Goal: Task Accomplishment & Management: Manage account settings

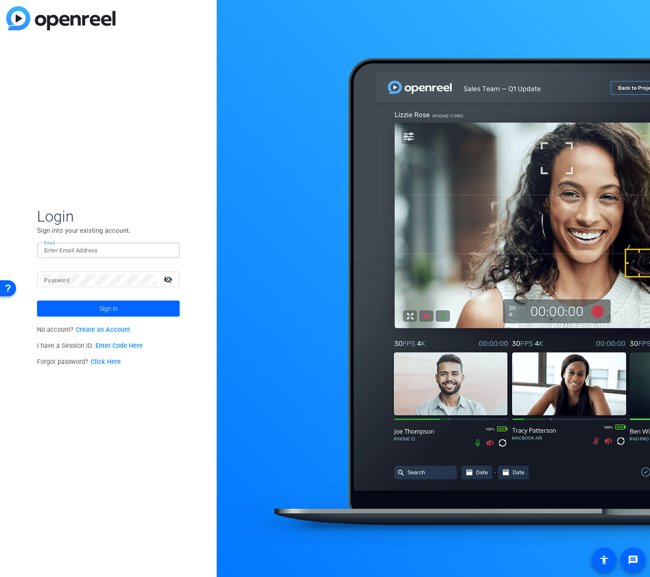
click at [74, 252] on input "Email" at bounding box center [108, 250] width 128 height 11
type input "rob.harpin@gartner.com"
click at [37, 301] on button "Sign in" at bounding box center [108, 309] width 143 height 16
click at [118, 308] on span at bounding box center [108, 308] width 143 height 21
click at [101, 312] on span "Sign in" at bounding box center [108, 308] width 18 height 22
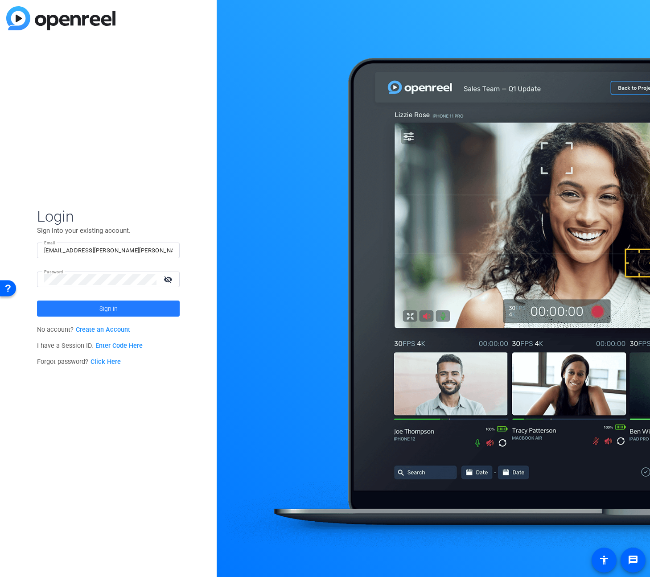
click at [83, 309] on span at bounding box center [108, 308] width 143 height 21
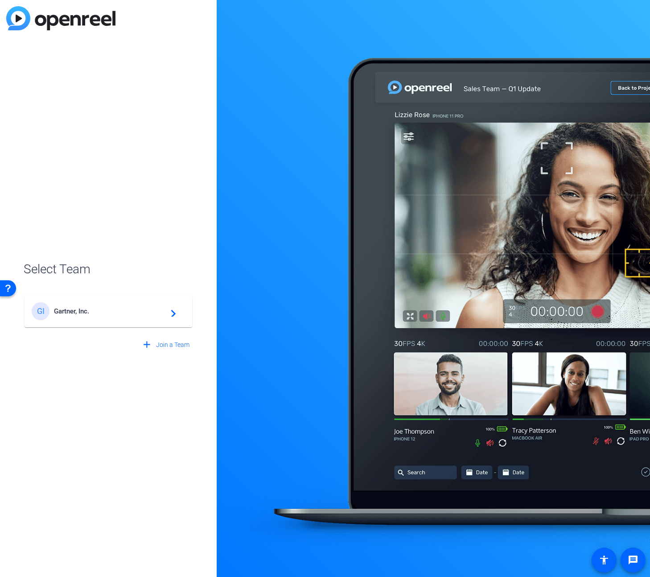
click at [108, 312] on span "Gartner, Inc." at bounding box center [109, 311] width 111 height 8
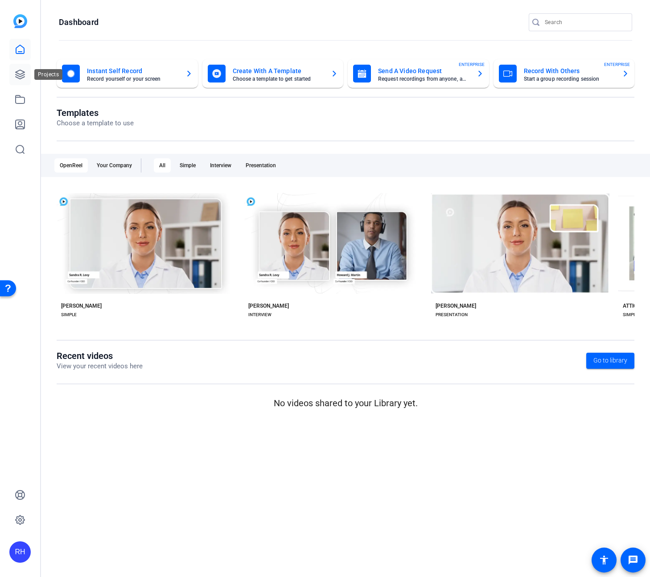
click at [16, 72] on icon at bounding box center [20, 74] width 9 height 9
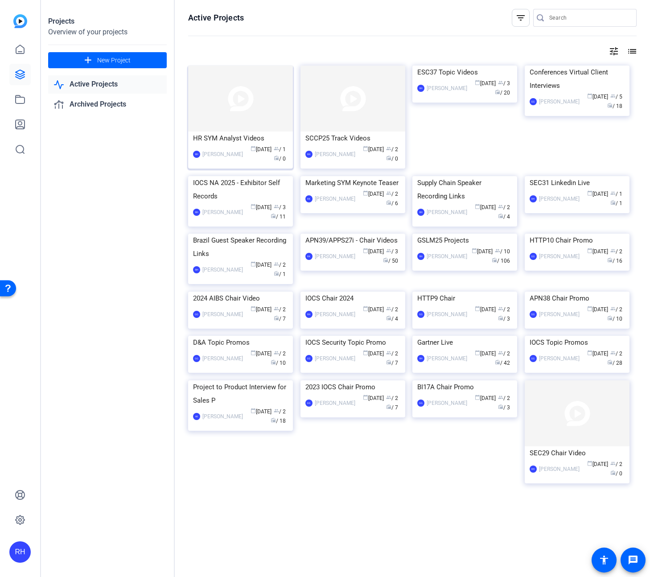
click at [242, 106] on img at bounding box center [240, 99] width 105 height 66
click at [233, 140] on div "HR SYM Analyst Videos" at bounding box center [240, 138] width 95 height 13
click at [224, 141] on div "HR SYM Analyst Videos" at bounding box center [240, 138] width 95 height 13
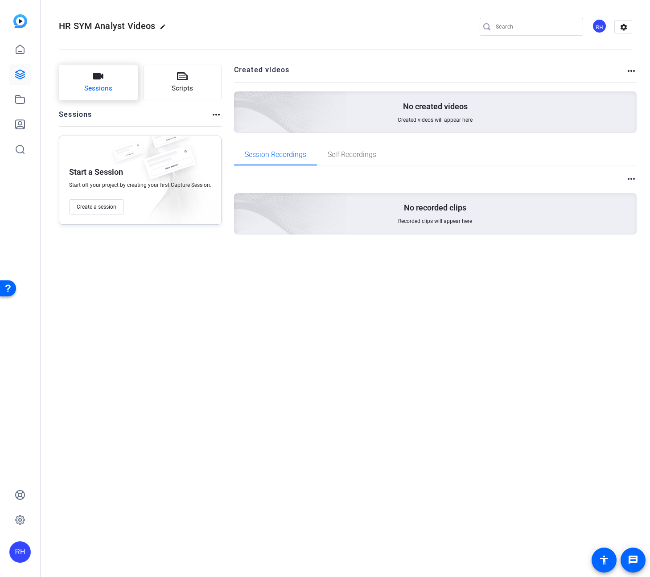
click at [118, 89] on button "Sessions" at bounding box center [98, 83] width 79 height 36
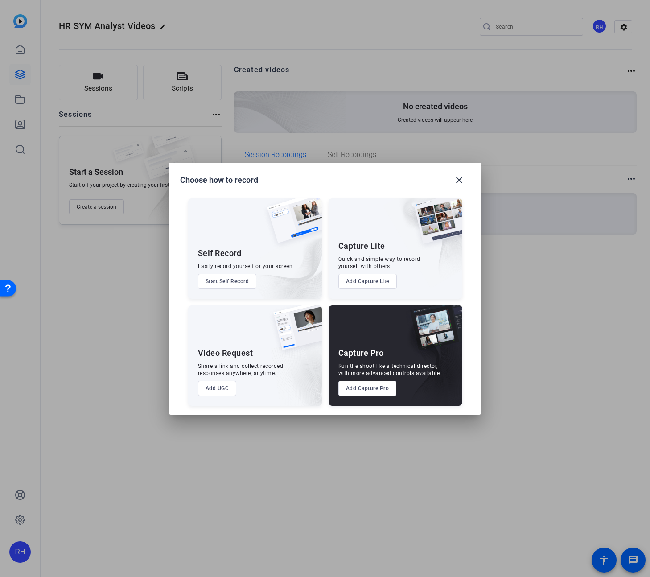
click at [372, 388] on button "Add Capture Pro" at bounding box center [367, 388] width 58 height 15
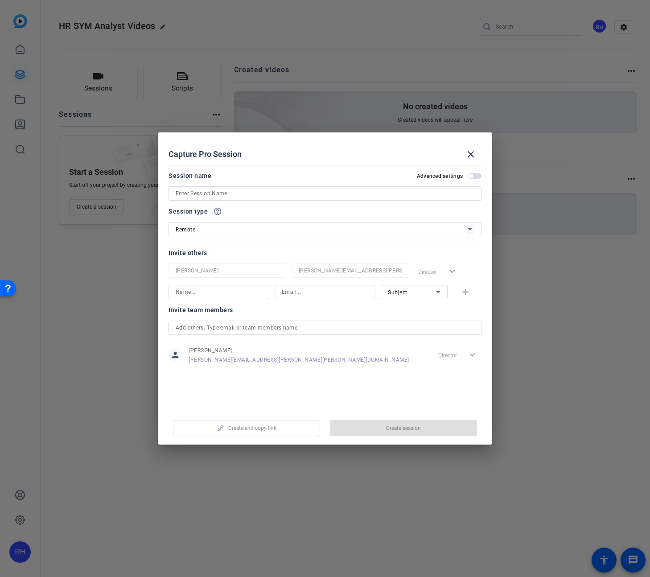
click at [214, 192] on input at bounding box center [325, 193] width 299 height 11
type input "Rachel Juley - HR SYM Video"
click at [227, 297] on input at bounding box center [219, 292] width 87 height 11
click at [404, 433] on span "button" at bounding box center [403, 427] width 147 height 21
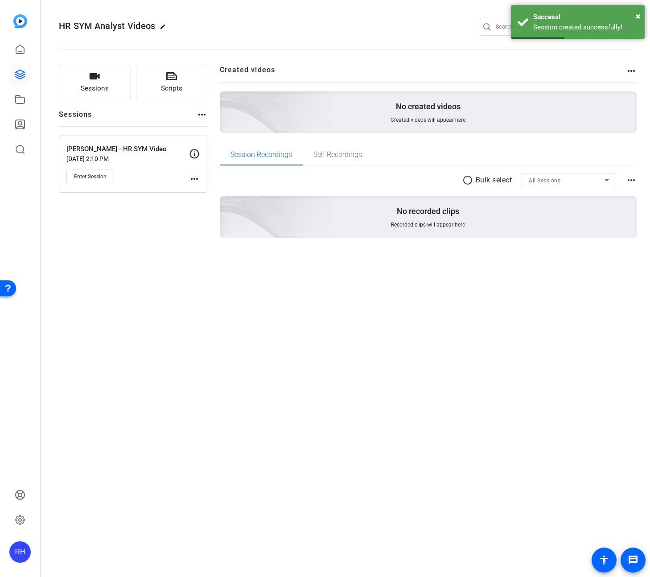
click at [280, 324] on div "HR SYM Analyst Videos edit RH settings Sessions Scripts Sessions more_horiz Rac…" at bounding box center [345, 288] width 609 height 577
click at [110, 76] on button "Sessions" at bounding box center [95, 83] width 72 height 36
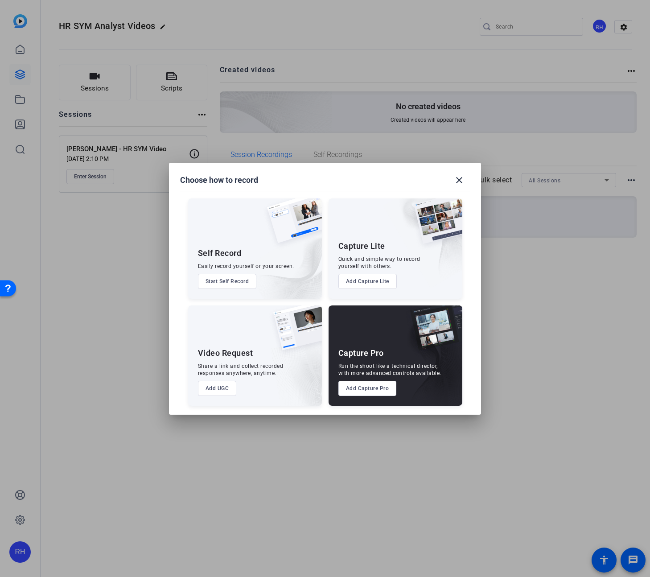
click at [367, 395] on button "Add Capture Pro" at bounding box center [367, 388] width 58 height 15
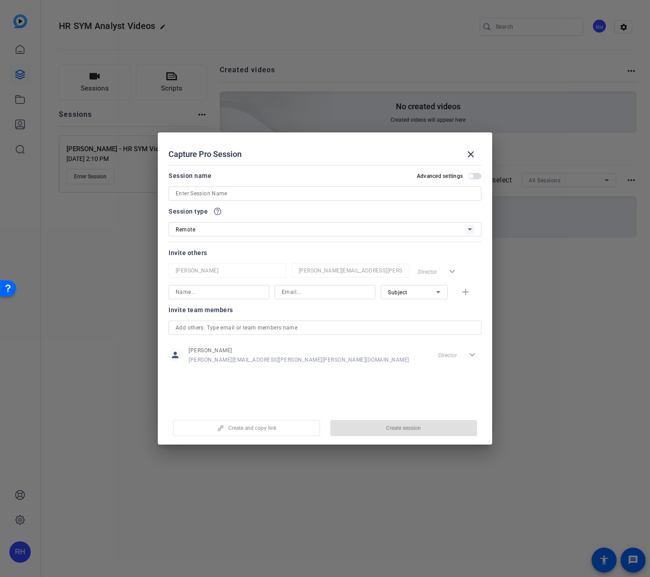
click at [206, 195] on input at bounding box center [325, 193] width 299 height 11
type input "CV Viverito - HR SYM Video"
click at [413, 432] on span "button" at bounding box center [403, 427] width 147 height 21
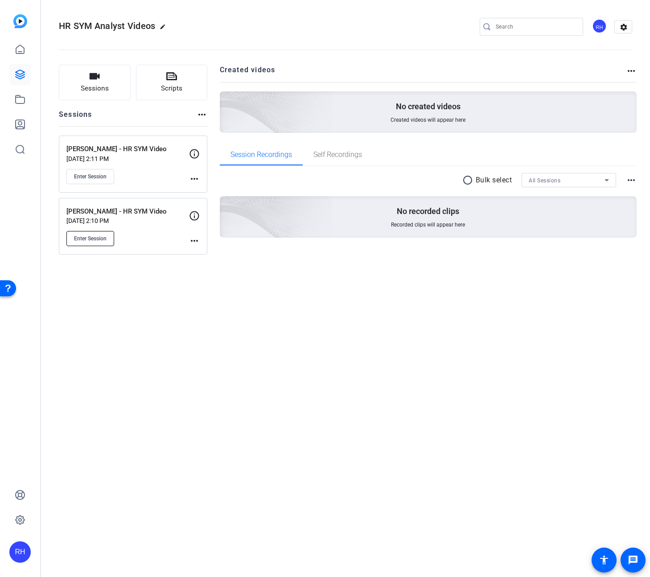
click at [94, 234] on button "Enter Session" at bounding box center [90, 238] width 48 height 15
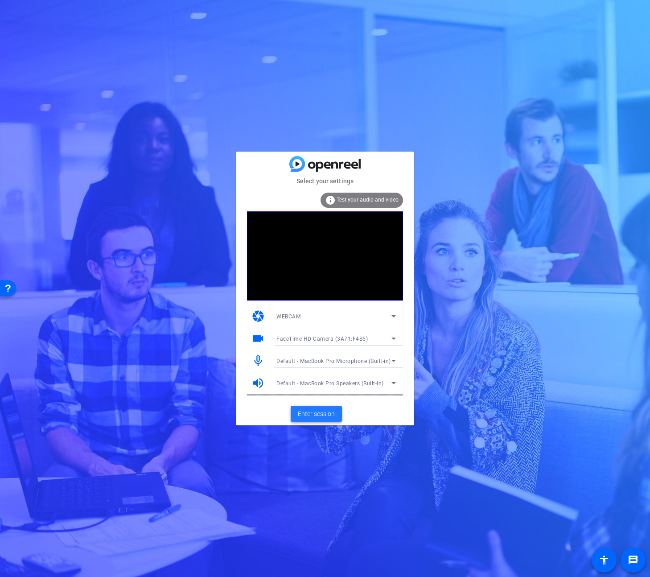
click at [319, 417] on span "Enter session" at bounding box center [316, 413] width 37 height 9
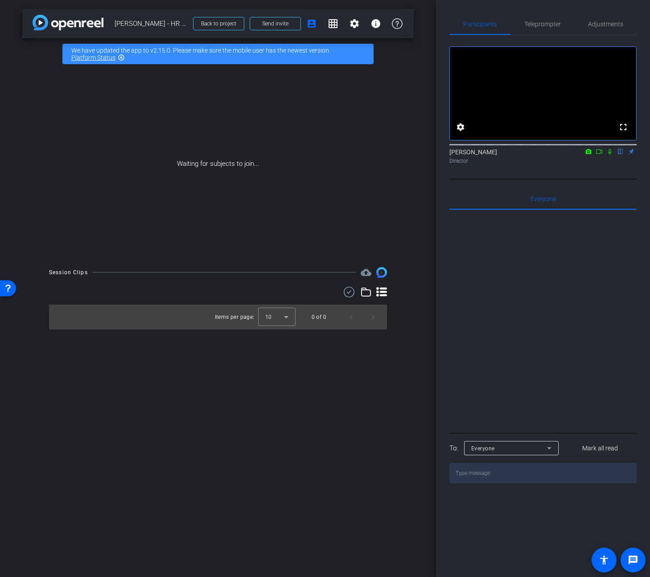
click at [611, 155] on icon at bounding box center [609, 151] width 7 height 6
click at [601, 155] on icon at bounding box center [599, 151] width 7 height 6
click at [609, 155] on icon at bounding box center [609, 151] width 7 height 6
click at [287, 27] on span at bounding box center [275, 23] width 50 height 21
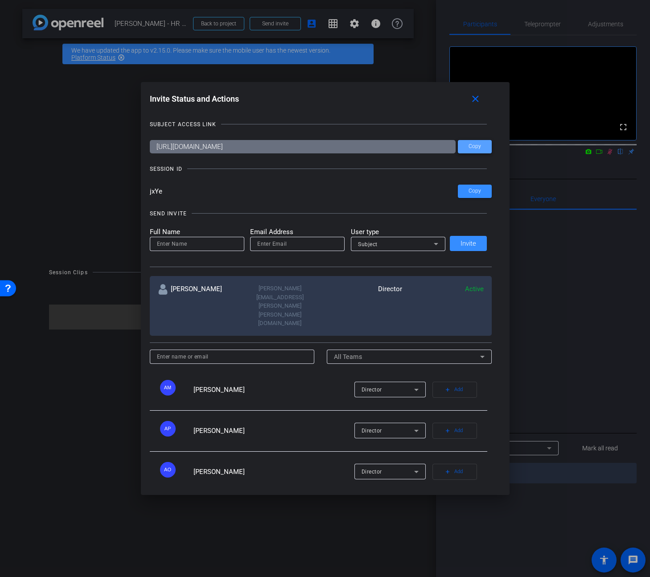
click at [474, 142] on span at bounding box center [475, 146] width 34 height 21
drag, startPoint x: 162, startPoint y: 187, endPoint x: 147, endPoint y: 185, distance: 15.3
click at [147, 185] on div "Invite Status and Actions close SUBJECT ACCESS LINK https://capture.openreel.co…" at bounding box center [325, 288] width 369 height 413
click at [478, 100] on mat-icon "close" at bounding box center [475, 99] width 11 height 11
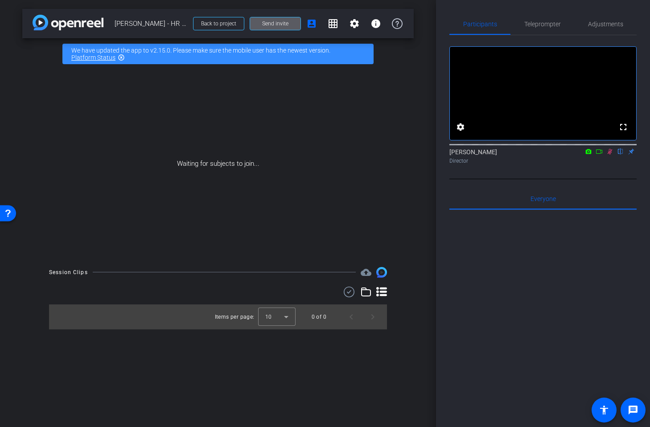
click at [611, 155] on icon at bounding box center [610, 152] width 5 height 6
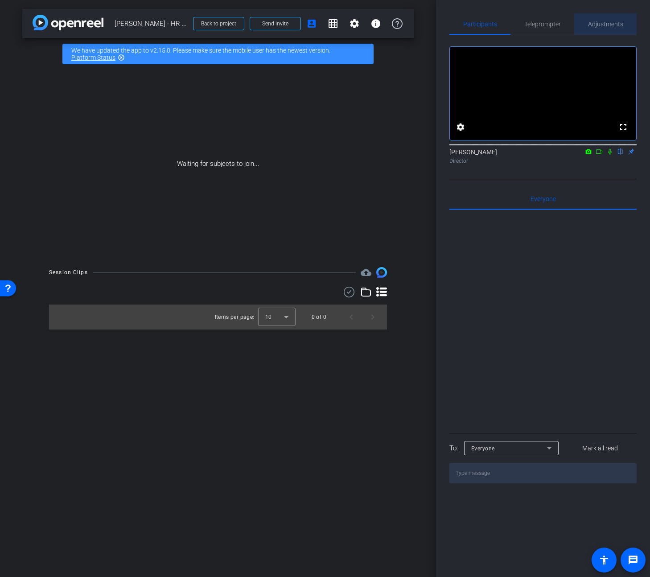
click at [609, 26] on span "Adjustments" at bounding box center [605, 24] width 35 height 6
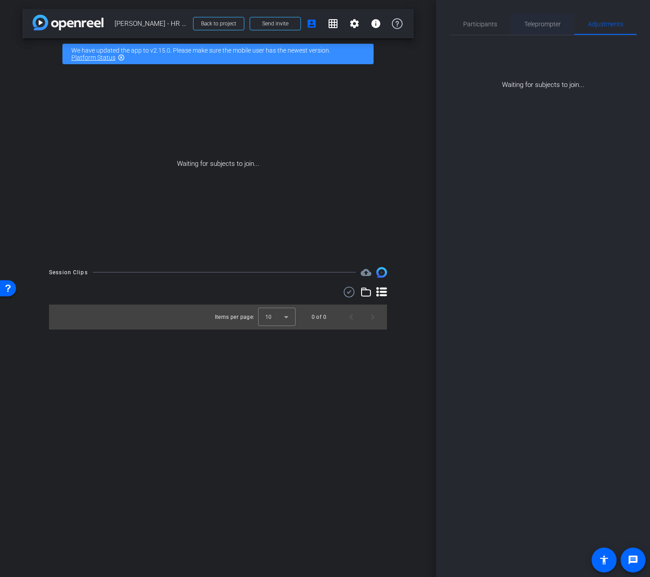
click at [541, 21] on span "Teleprompter" at bounding box center [542, 24] width 37 height 6
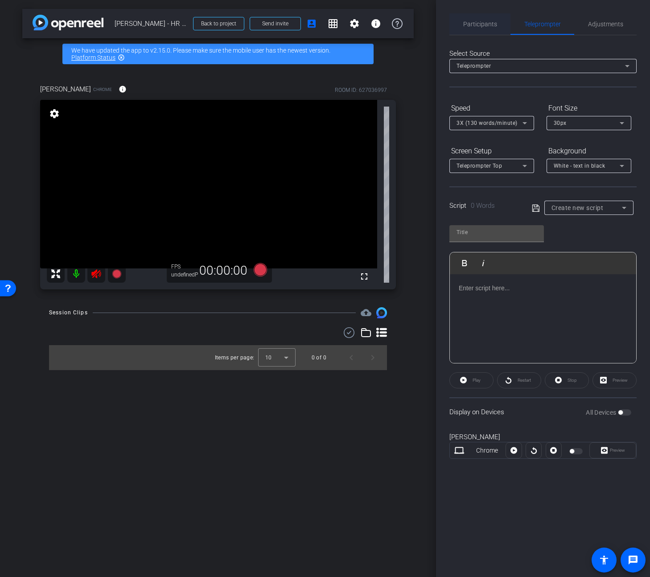
click at [470, 19] on span "Participants" at bounding box center [480, 23] width 34 height 21
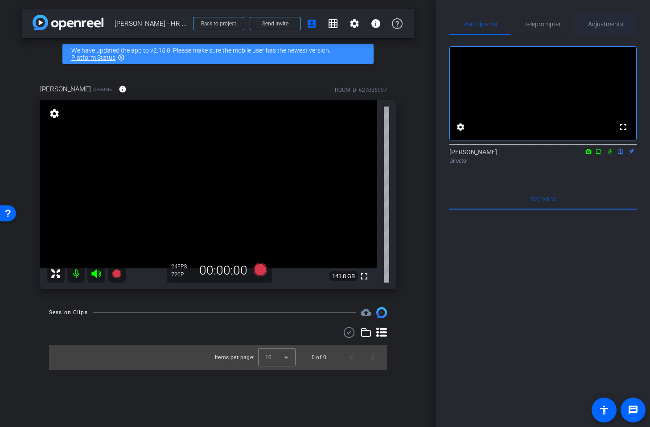
click at [613, 25] on span "Adjustments" at bounding box center [605, 24] width 35 height 6
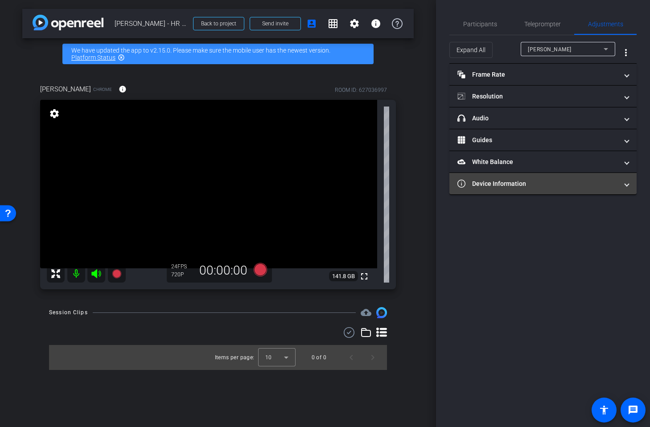
click at [543, 183] on mat-panel-title "Device Information" at bounding box center [537, 183] width 161 height 9
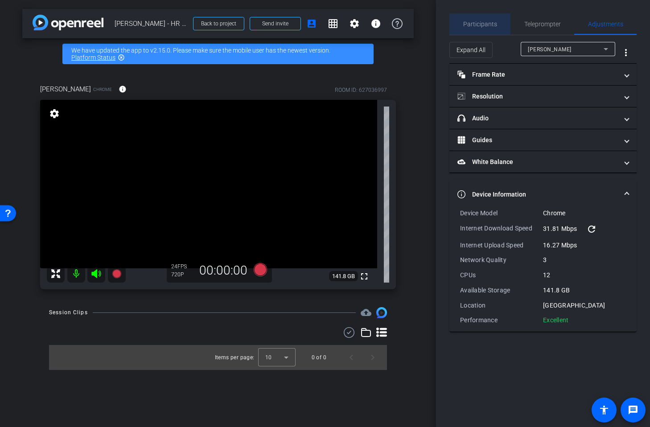
click at [493, 25] on span "Participants" at bounding box center [480, 24] width 34 height 6
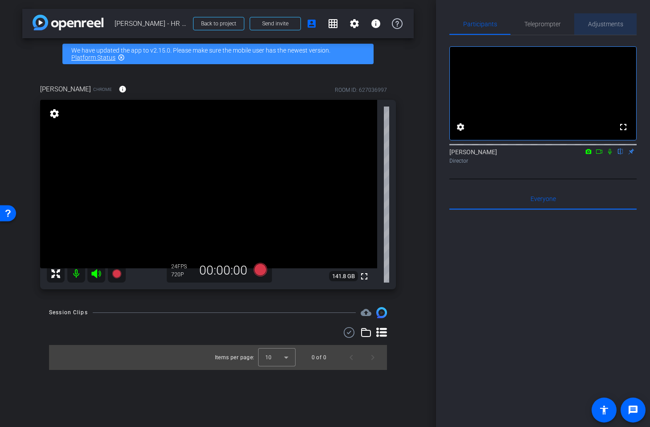
click at [614, 19] on span "Adjustments" at bounding box center [605, 23] width 35 height 21
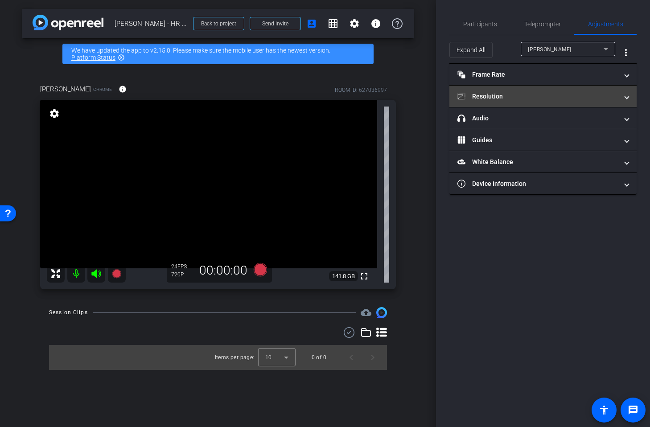
click at [530, 93] on mat-panel-title "Resolution" at bounding box center [537, 96] width 161 height 9
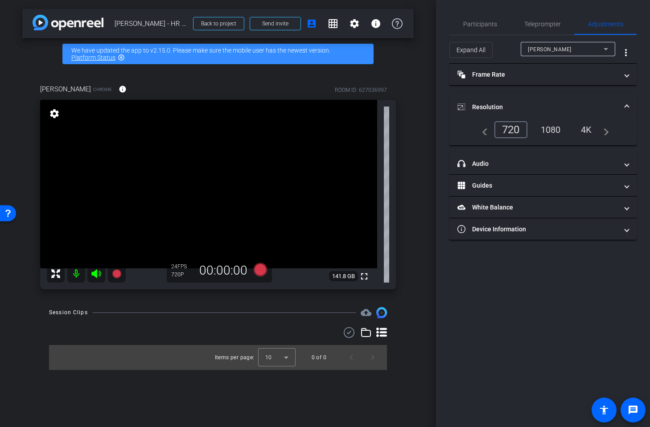
click at [580, 128] on div "4K" at bounding box center [586, 129] width 25 height 15
click at [551, 25] on span "Teleprompter" at bounding box center [542, 24] width 37 height 6
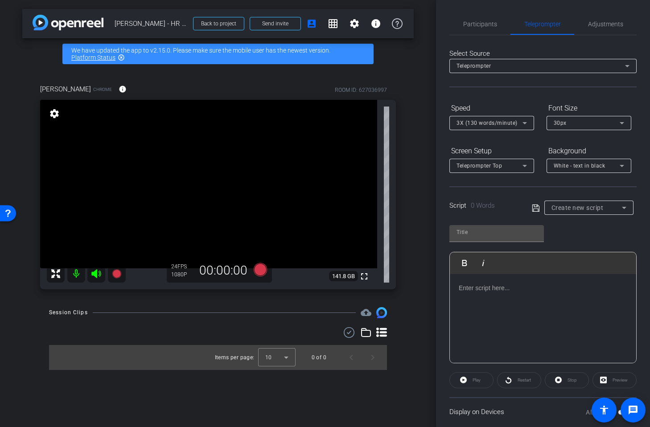
click at [487, 301] on div at bounding box center [543, 318] width 186 height 89
copy p "TEST"
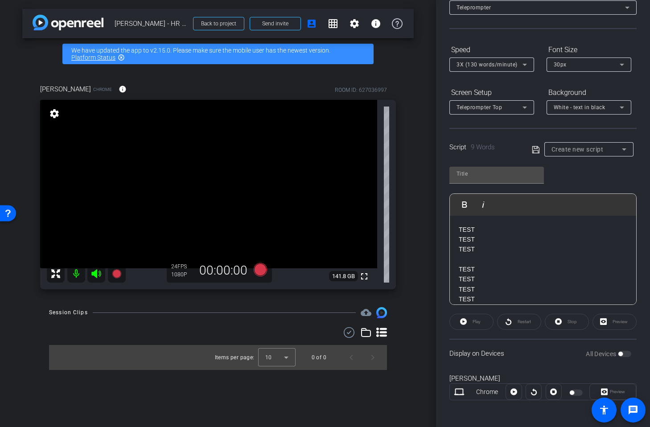
scroll to position [60, 0]
click at [576, 391] on div at bounding box center [576, 391] width 15 height 6
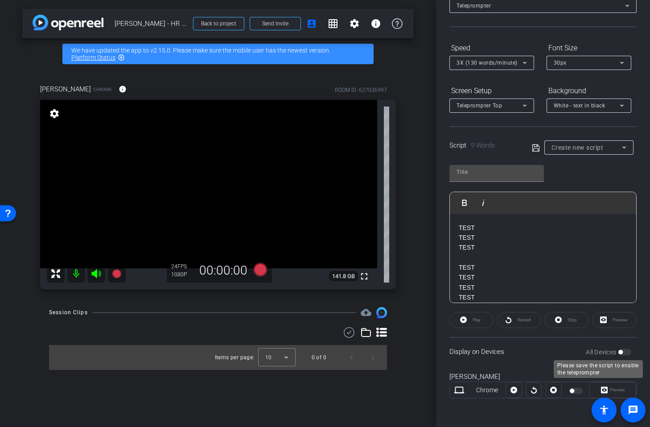
click at [622, 353] on div "All Devices" at bounding box center [608, 352] width 45 height 9
click at [614, 389] on div "Preview" at bounding box center [612, 390] width 47 height 16
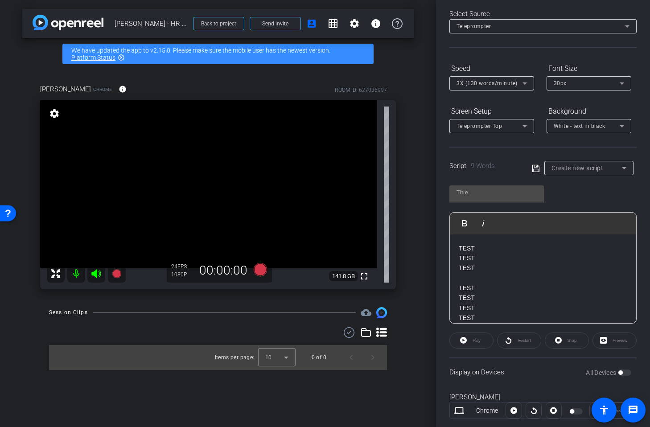
click at [610, 342] on div "Preview" at bounding box center [615, 341] width 44 height 16
click at [529, 286] on p "TEST" at bounding box center [543, 288] width 169 height 10
click at [535, 164] on icon at bounding box center [536, 168] width 8 height 11
type input "Default title 6075"
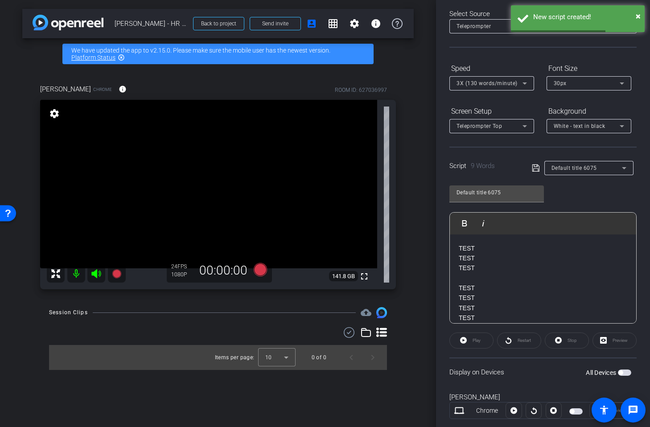
click at [621, 371] on span "button" at bounding box center [620, 373] width 4 height 4
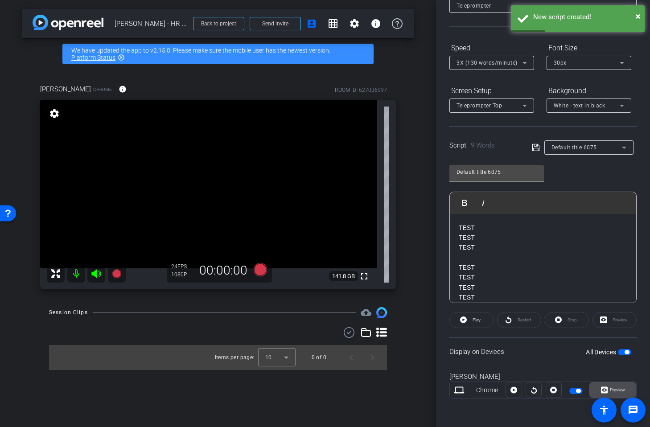
click at [600, 390] on span at bounding box center [613, 389] width 46 height 21
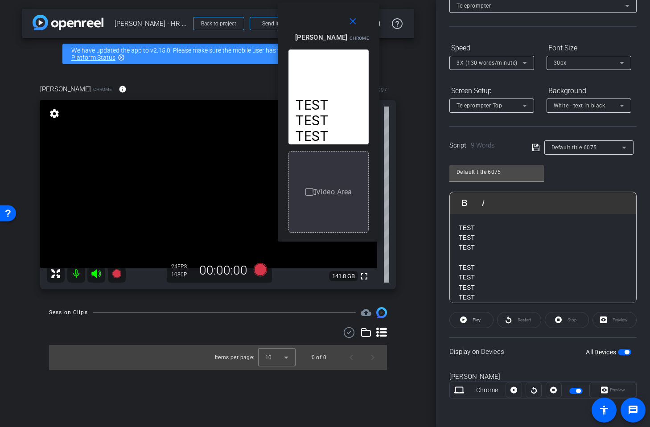
drag, startPoint x: 340, startPoint y: 103, endPoint x: 307, endPoint y: 16, distance: 92.7
click at [307, 31] on div "Rachel Juley Chrome" at bounding box center [332, 36] width 74 height 11
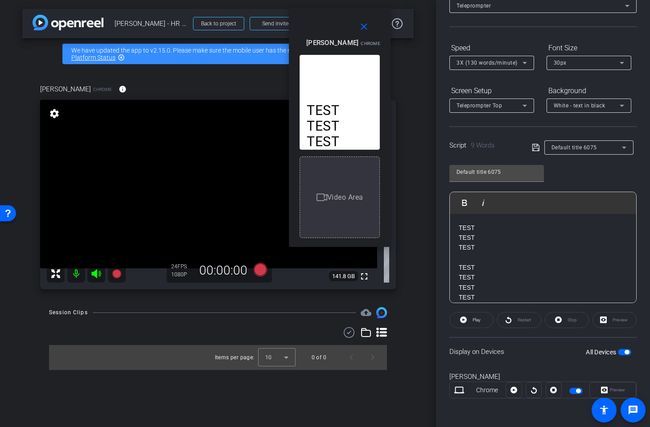
drag, startPoint x: 306, startPoint y: 22, endPoint x: 318, endPoint y: 27, distance: 13.2
click at [318, 39] on span "Rachel Juley" at bounding box center [332, 43] width 52 height 8
click at [486, 235] on p "TEST" at bounding box center [543, 238] width 169 height 10
drag, startPoint x: 481, startPoint y: 227, endPoint x: 492, endPoint y: 229, distance: 11.5
click at [481, 227] on p "TEST" at bounding box center [543, 228] width 169 height 10
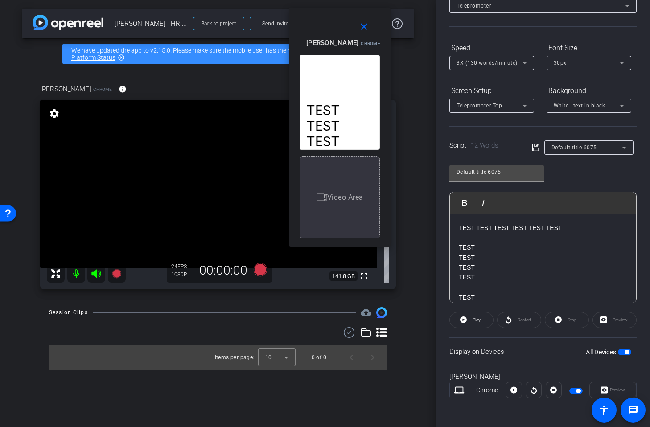
click at [614, 320] on div "Preview" at bounding box center [615, 320] width 44 height 16
click at [618, 390] on div "Preview" at bounding box center [612, 390] width 47 height 16
click at [615, 370] on div "Rachel Juley Chrome Preview" at bounding box center [542, 390] width 187 height 48
click at [610, 370] on div "Rachel Juley Chrome Preview" at bounding box center [542, 390] width 187 height 48
click at [626, 351] on span "button" at bounding box center [627, 352] width 4 height 4
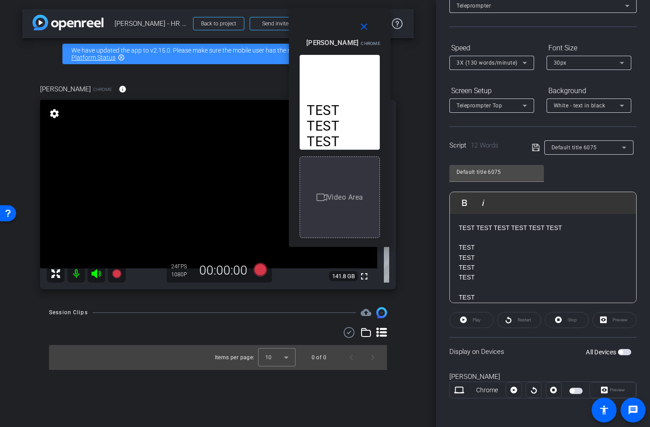
click at [625, 351] on span "button" at bounding box center [624, 352] width 13 height 6
drag, startPoint x: 530, startPoint y: 141, endPoint x: 536, endPoint y: 146, distance: 7.3
click at [530, 141] on div "Script 12 Words Default title 6075" at bounding box center [542, 140] width 187 height 29
click at [536, 147] on icon at bounding box center [536, 147] width 8 height 11
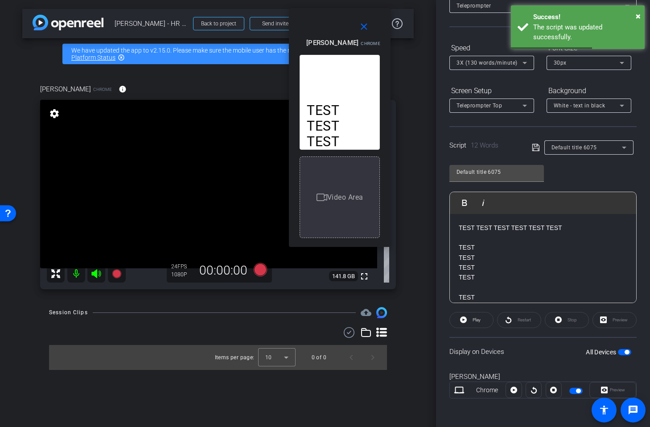
click at [626, 350] on button "All Devices" at bounding box center [624, 352] width 13 height 6
click at [621, 352] on span "button" at bounding box center [620, 352] width 4 height 4
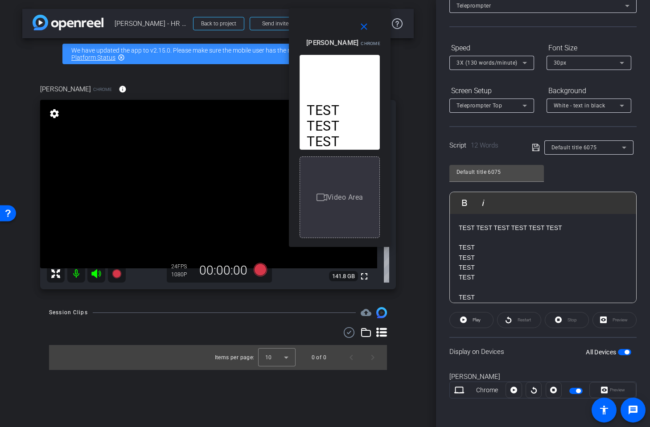
click at [619, 389] on div "Preview" at bounding box center [612, 390] width 47 height 16
click at [577, 390] on span "button" at bounding box center [578, 391] width 4 height 4
click at [574, 391] on button "button" at bounding box center [575, 391] width 13 height 6
click at [613, 391] on div "Preview" at bounding box center [612, 390] width 47 height 16
click at [364, 26] on mat-icon "close" at bounding box center [363, 26] width 11 height 11
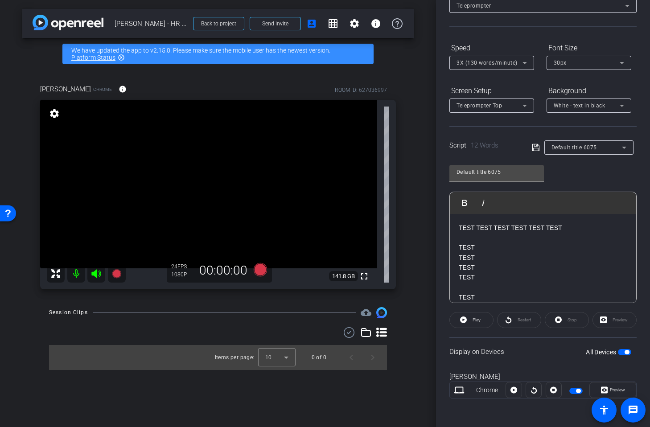
scroll to position [0, 0]
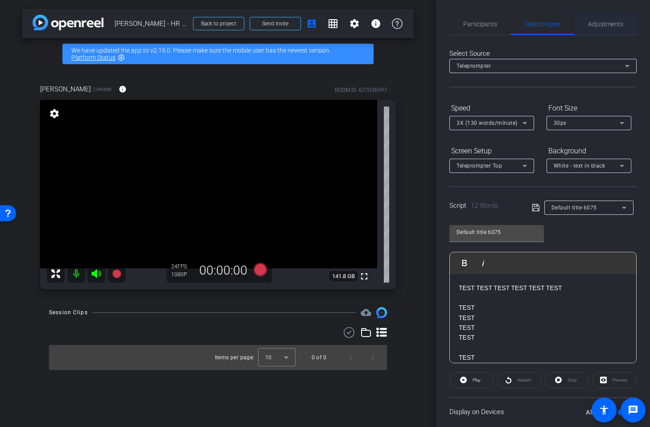
click at [612, 21] on span "Adjustments" at bounding box center [605, 24] width 35 height 6
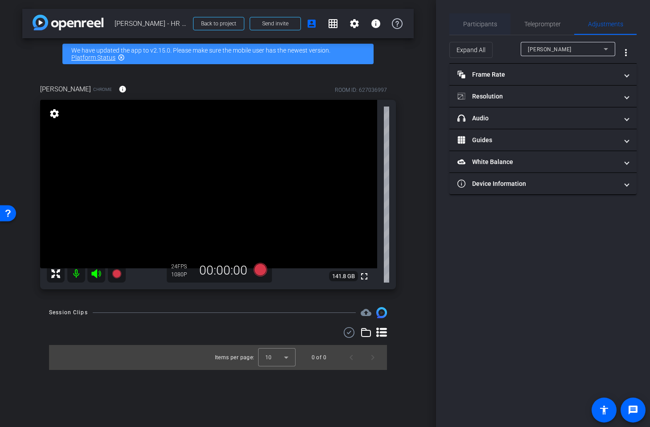
click at [483, 26] on span "Participants" at bounding box center [480, 24] width 34 height 6
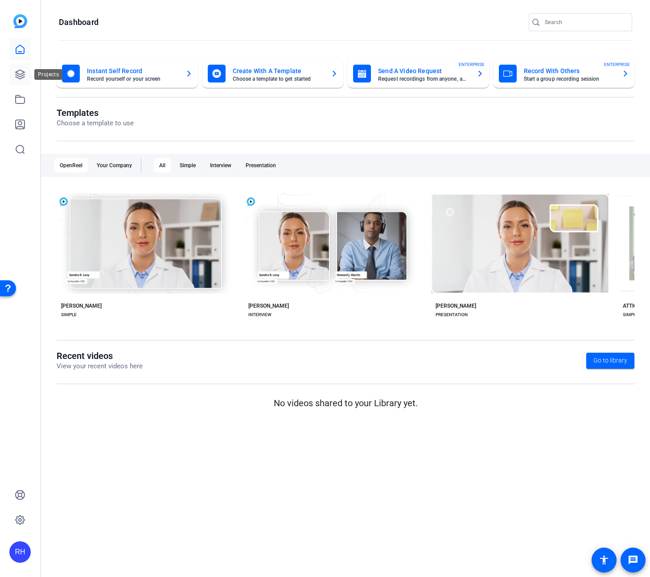
click at [17, 72] on icon at bounding box center [20, 74] width 11 height 11
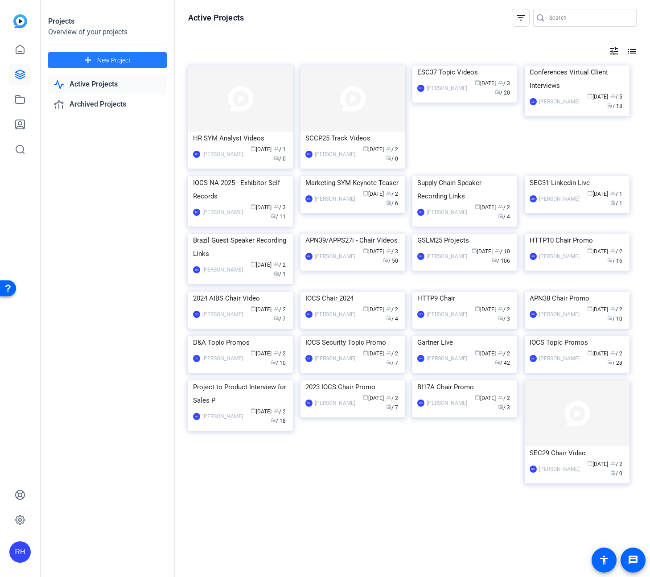
click at [100, 60] on span "New Project" at bounding box center [113, 60] width 33 height 9
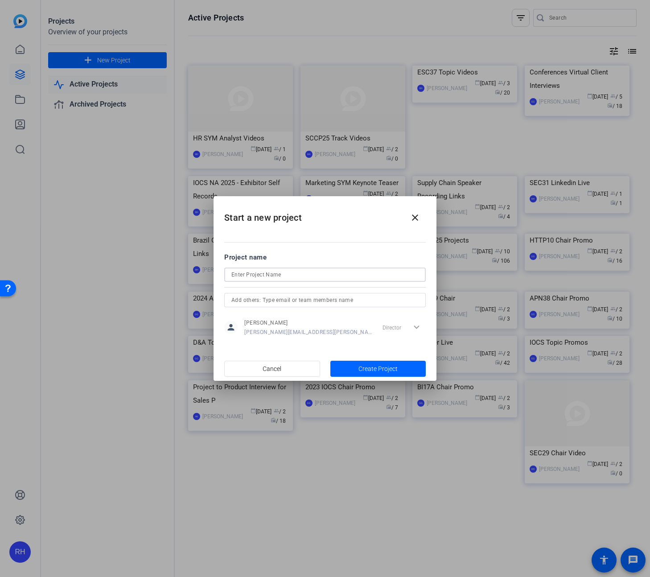
click at [332, 278] on input at bounding box center [324, 274] width 187 height 11
type input "T"
type input "Opps Training"
click at [402, 367] on span "button" at bounding box center [378, 368] width 96 height 21
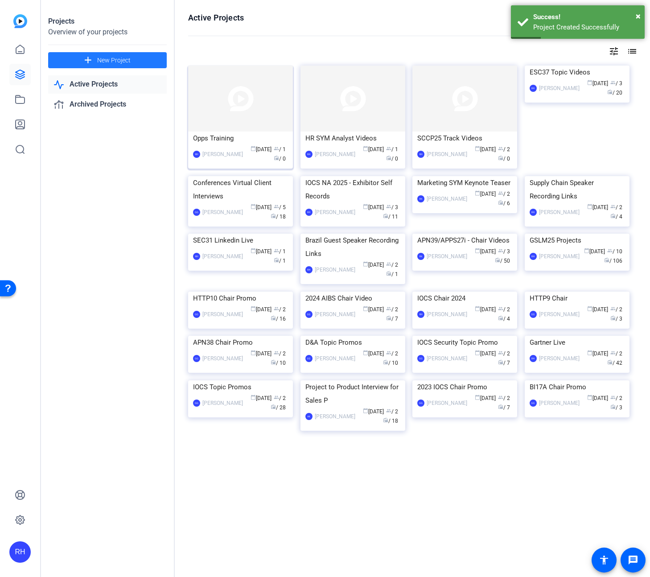
click at [222, 136] on div "Opps Training" at bounding box center [240, 138] width 95 height 13
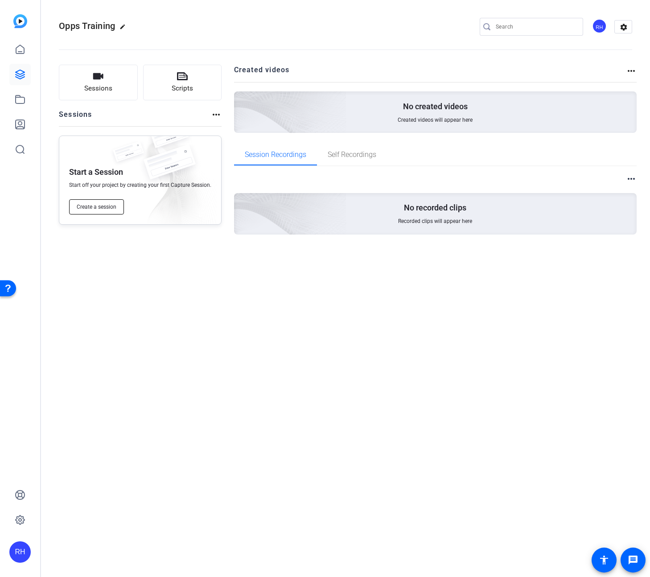
click at [111, 202] on button "Create a session" at bounding box center [96, 206] width 55 height 15
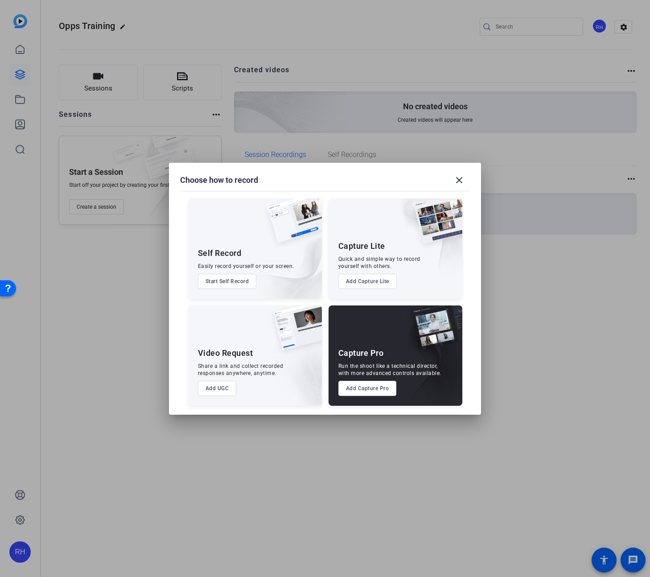
click at [242, 394] on div "Video Request Share a link and collect recorded responses anywhere, anytime. Ad…" at bounding box center [255, 355] width 134 height 100
click at [216, 386] on button "Add UGC" at bounding box center [217, 388] width 39 height 15
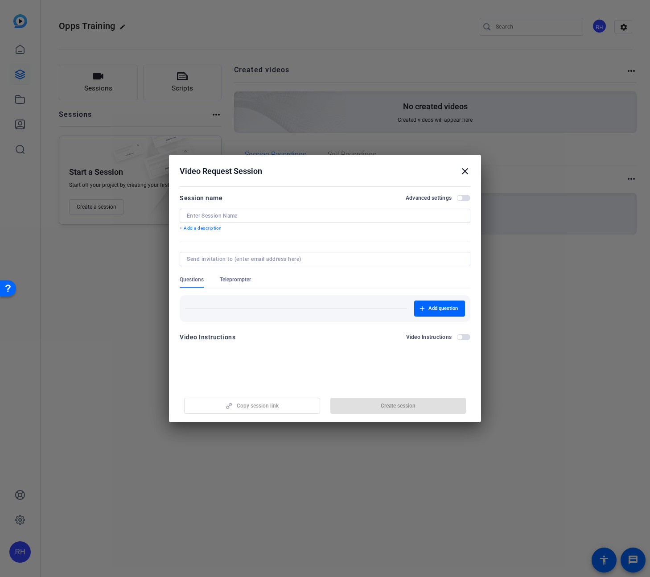
click at [464, 337] on span "button" at bounding box center [463, 337] width 13 height 6
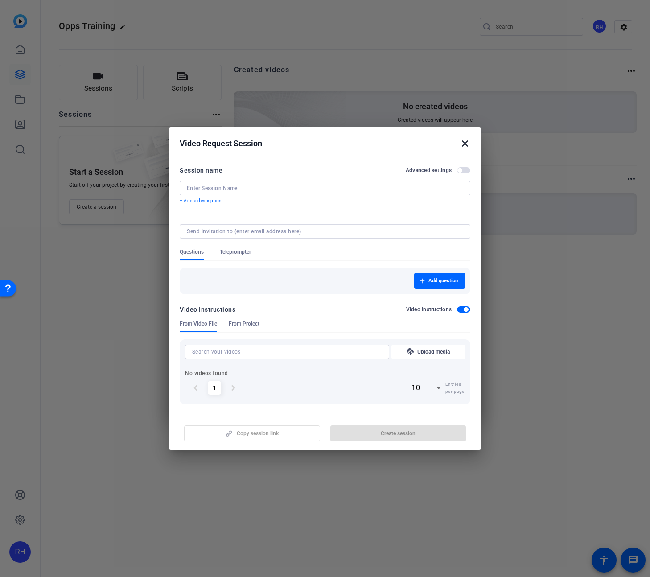
click at [255, 325] on span "From Project" at bounding box center [244, 323] width 31 height 7
drag, startPoint x: 199, startPoint y: 325, endPoint x: 216, endPoint y: 325, distance: 17.4
click at [199, 325] on span "From Video File" at bounding box center [198, 323] width 37 height 7
click at [467, 309] on span "button" at bounding box center [466, 309] width 4 height 4
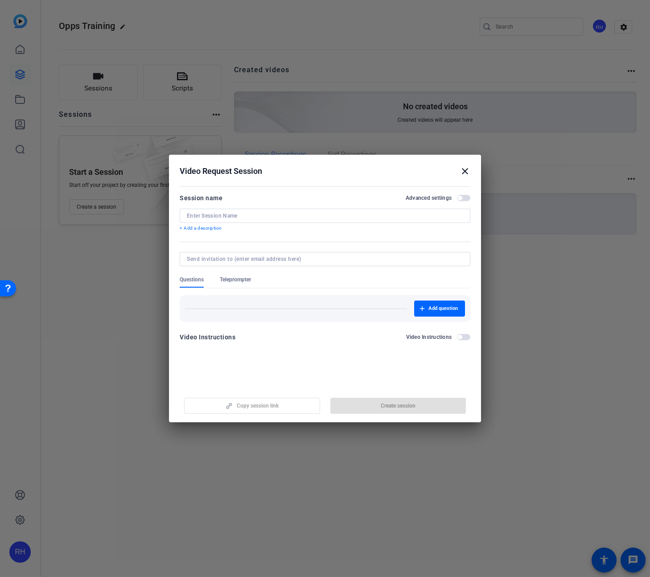
click at [240, 278] on span "Teleprompter" at bounding box center [235, 279] width 31 height 7
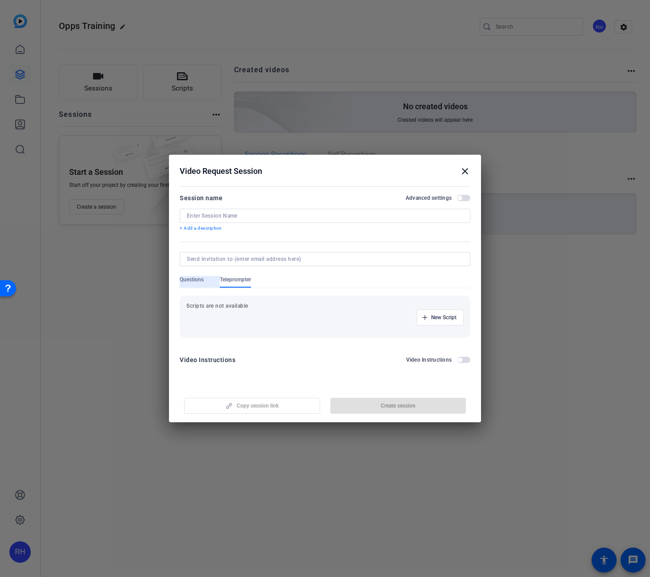
click at [188, 280] on span "Questions" at bounding box center [192, 279] width 24 height 7
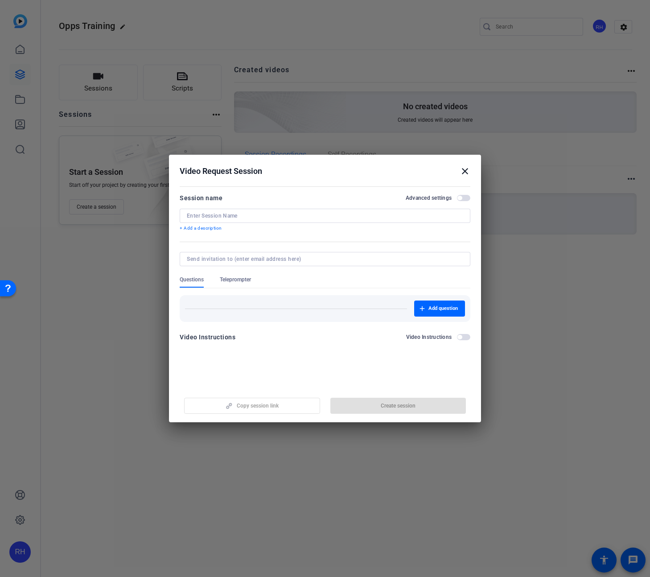
click at [466, 167] on mat-icon "close" at bounding box center [465, 171] width 11 height 11
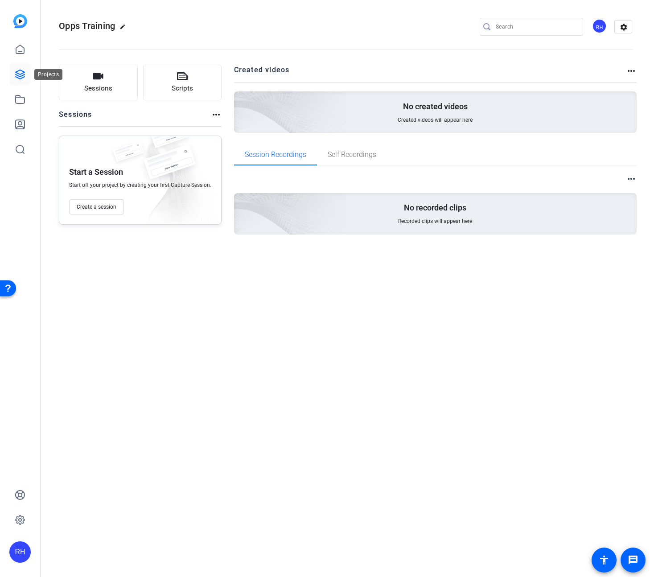
click at [22, 76] on icon at bounding box center [20, 74] width 11 height 11
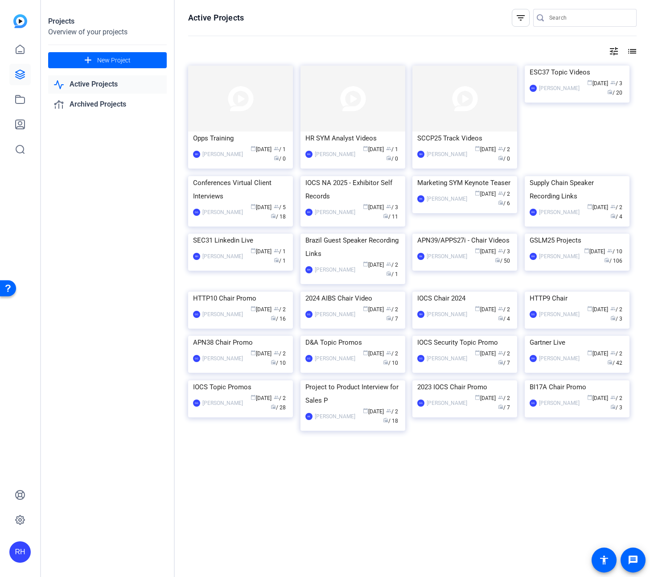
click at [355, 203] on div "IOCS NA 2025 - Exhibitor Self Records" at bounding box center [352, 189] width 95 height 27
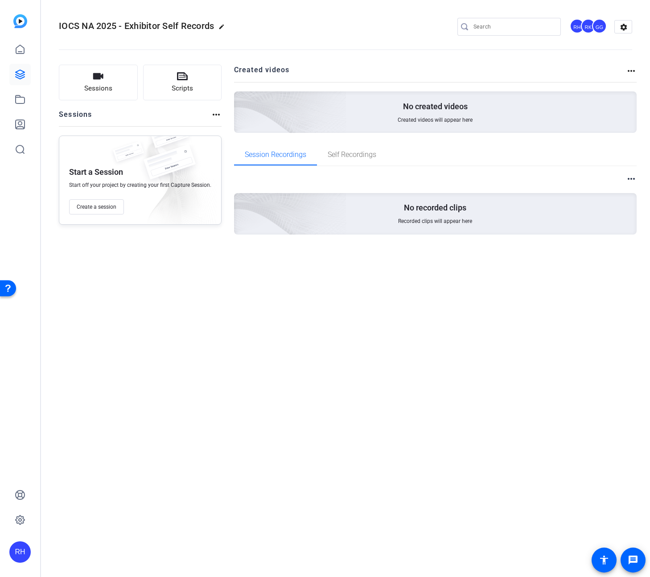
click at [87, 23] on span "IOCS NA 2025 - Exhibitor Self Records" at bounding box center [136, 26] width 155 height 11
click at [25, 50] on icon at bounding box center [20, 49] width 11 height 11
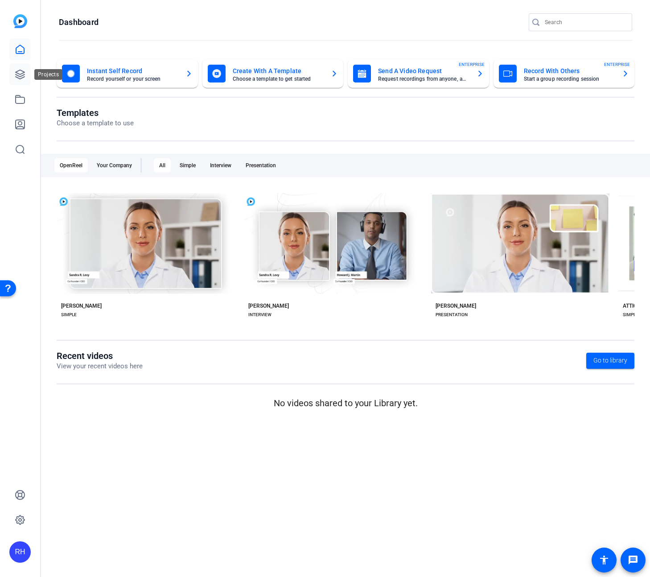
click at [20, 75] on icon at bounding box center [20, 74] width 11 height 11
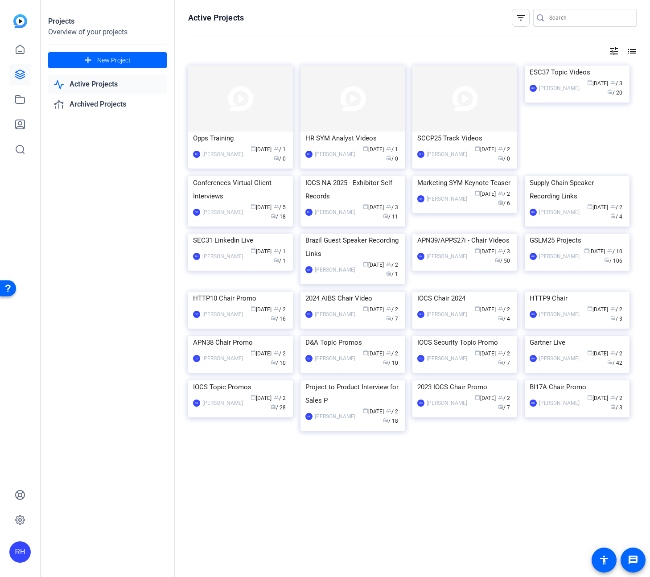
click at [350, 203] on div "IOCS NA 2025 - Exhibitor Self Records" at bounding box center [352, 189] width 95 height 27
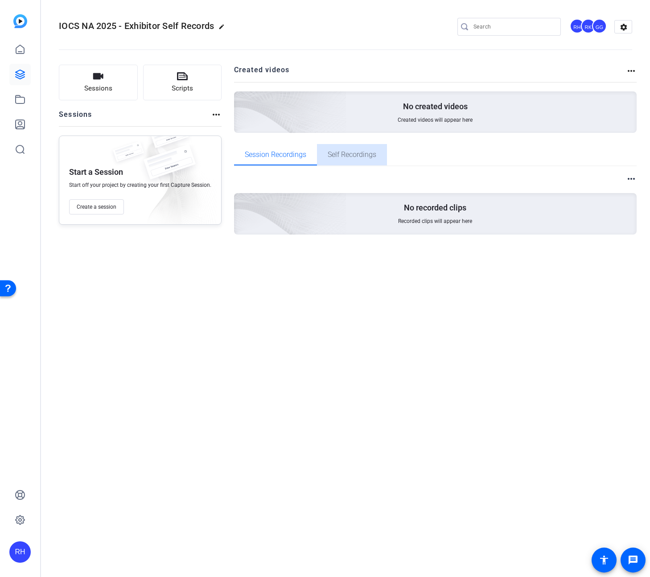
click at [354, 156] on span "Self Recordings" at bounding box center [352, 154] width 49 height 7
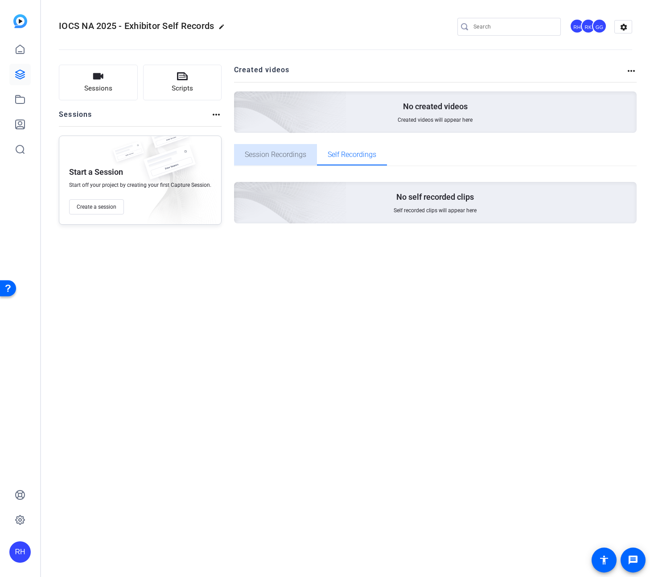
click at [266, 153] on span "Session Recordings" at bounding box center [276, 154] width 62 height 7
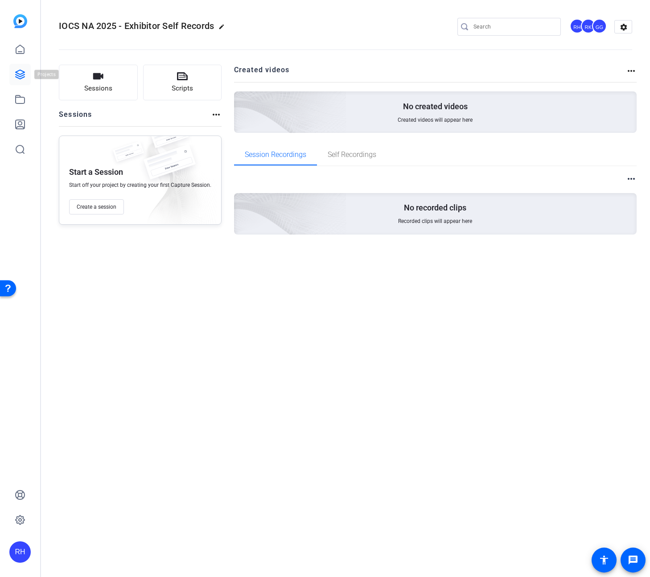
click at [19, 74] on icon at bounding box center [20, 74] width 9 height 9
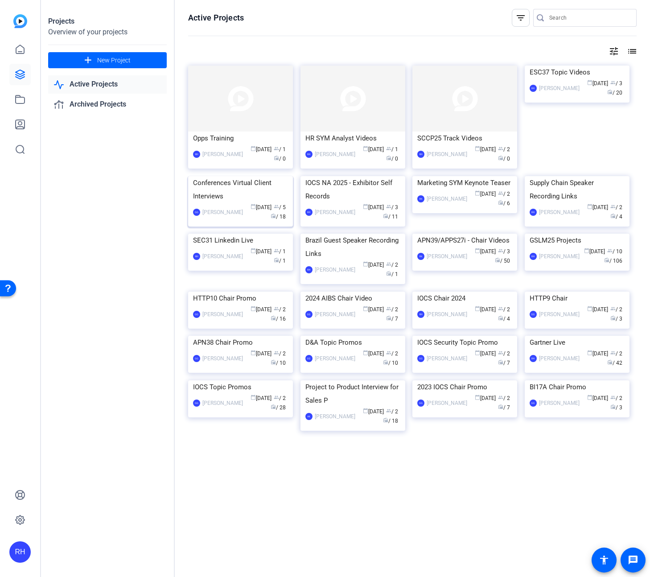
click at [252, 203] on div "Conferences Virtual Client Interviews" at bounding box center [240, 189] width 95 height 27
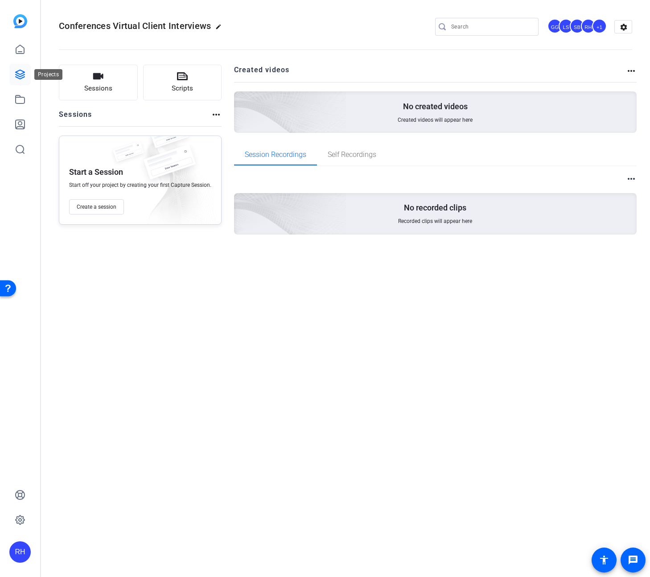
click at [18, 74] on icon at bounding box center [20, 74] width 11 height 11
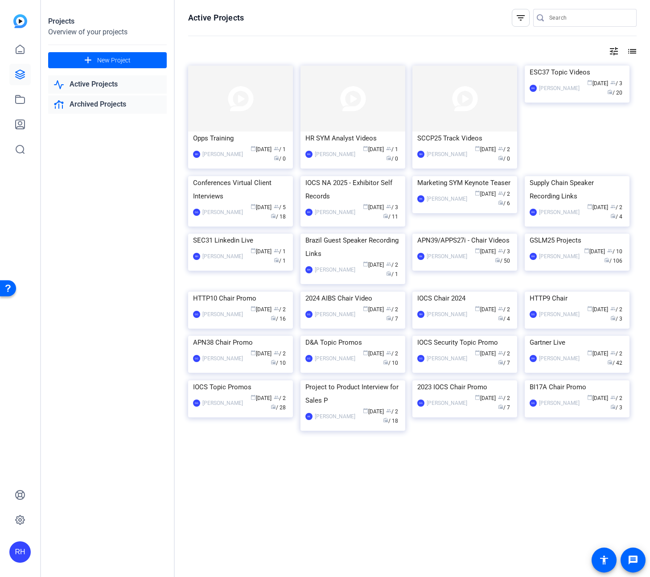
click at [94, 104] on link "Archived Projects" at bounding box center [107, 104] width 119 height 18
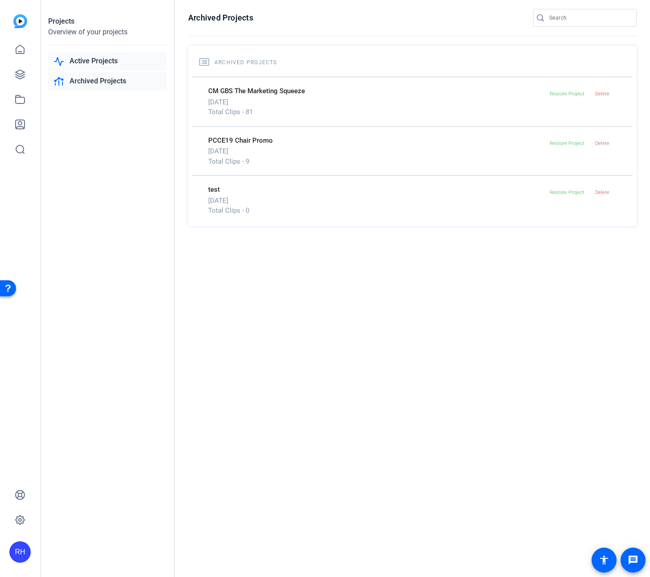
click at [98, 69] on link "Active Projects" at bounding box center [107, 61] width 119 height 18
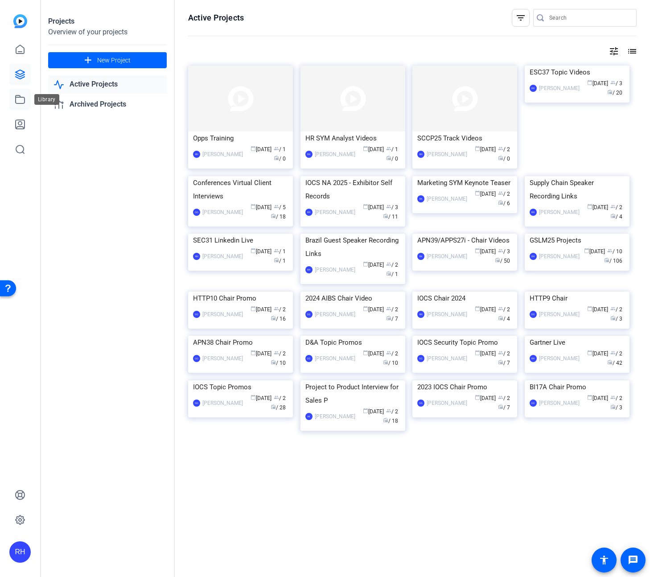
click at [19, 100] on icon at bounding box center [20, 99] width 11 height 11
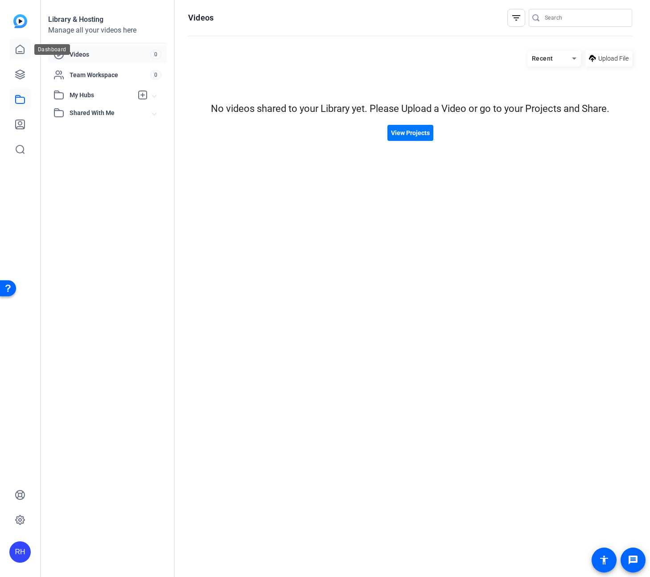
click at [20, 52] on icon at bounding box center [20, 49] width 11 height 11
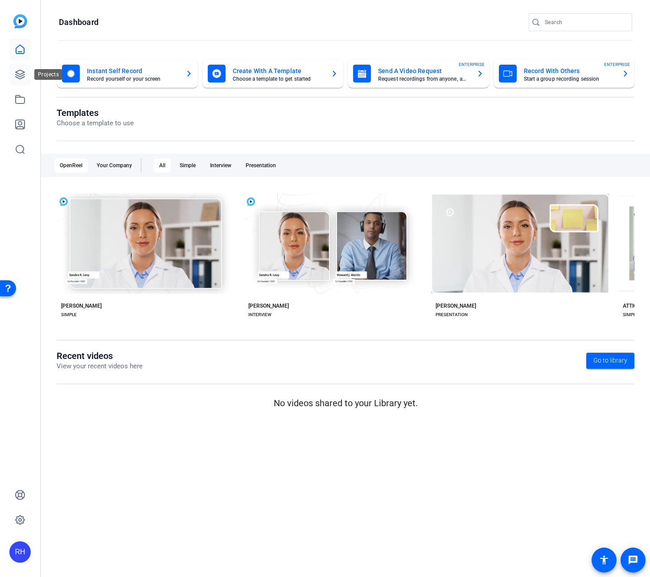
click at [21, 72] on icon at bounding box center [20, 74] width 11 height 11
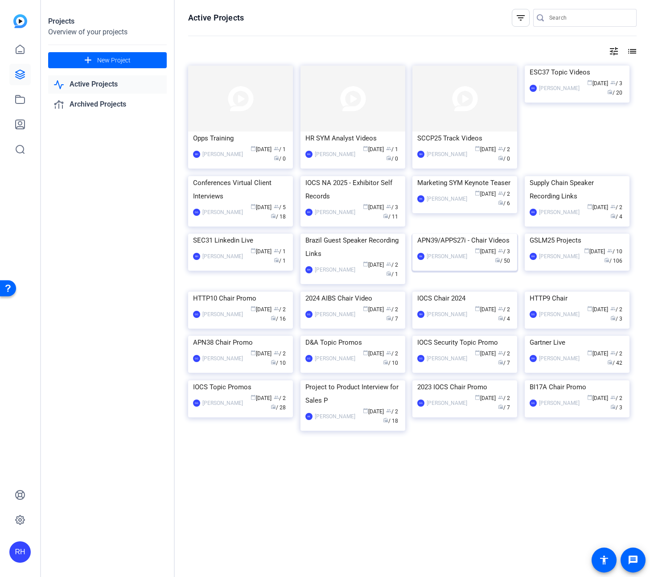
click at [454, 247] on div "APN39/APPS27i - Chair Videos" at bounding box center [464, 240] width 95 height 13
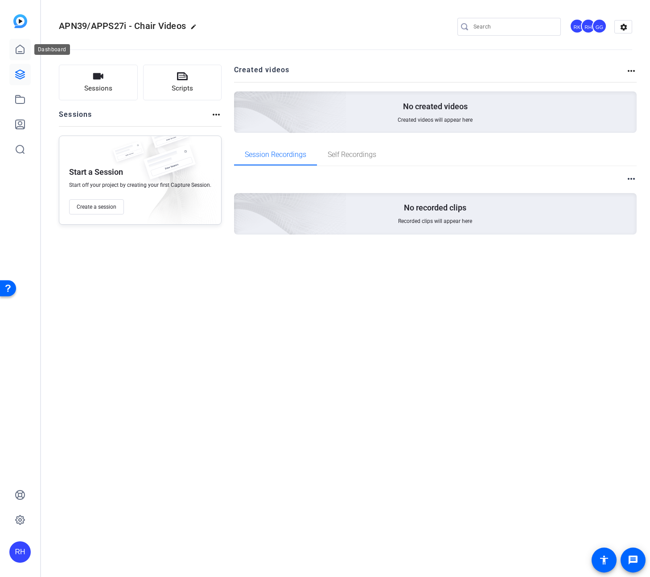
click at [17, 48] on icon at bounding box center [20, 49] width 11 height 11
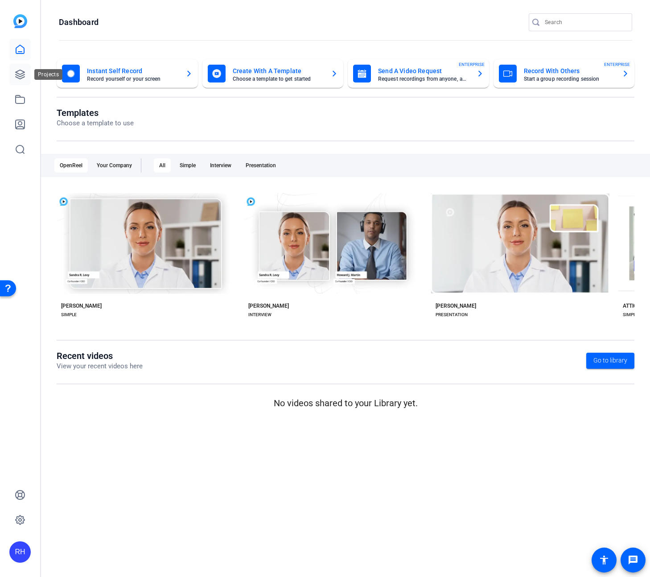
drag, startPoint x: 18, startPoint y: 72, endPoint x: 22, endPoint y: 70, distance: 4.8
click at [18, 72] on icon at bounding box center [20, 74] width 11 height 11
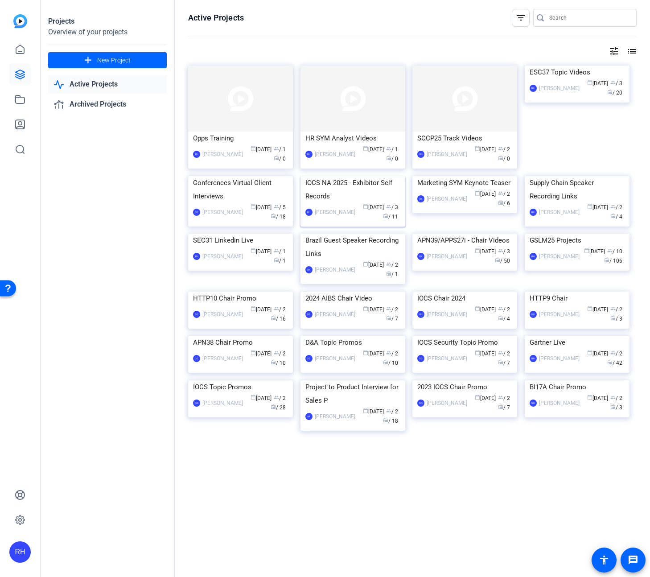
click at [342, 203] on div "IOCS NA 2025 - Exhibitor Self Records" at bounding box center [352, 189] width 95 height 27
click at [20, 556] on div "RH" at bounding box center [19, 551] width 21 height 21
click at [41, 544] on div "Gartner, Inc." at bounding box center [66, 548] width 51 height 9
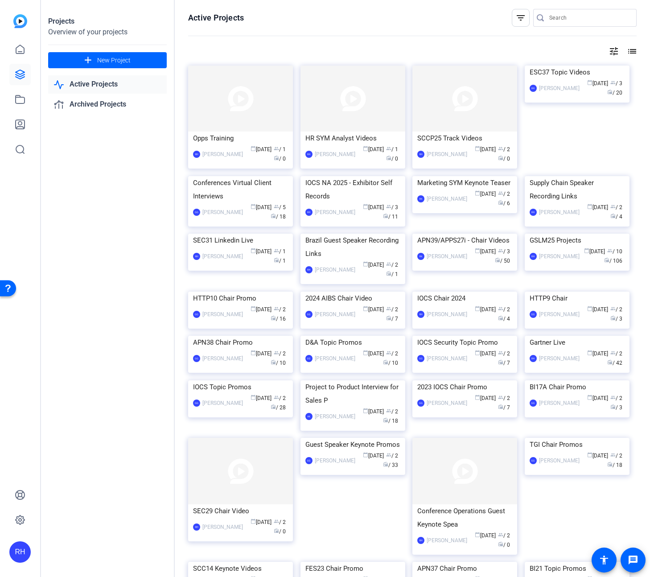
click at [344, 203] on div "IOCS NA 2025 - Exhibitor Self Records" at bounding box center [352, 189] width 95 height 27
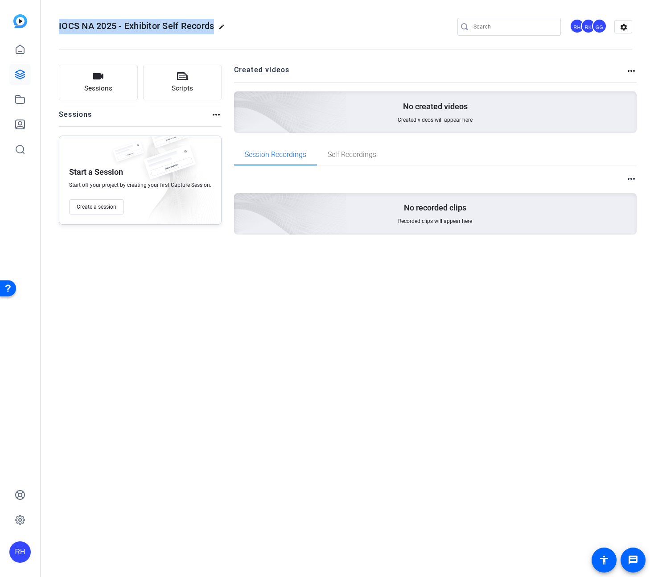
drag, startPoint x: 57, startPoint y: 25, endPoint x: 228, endPoint y: 32, distance: 171.4
click at [228, 27] on mat-toolbar "IOCS NA 2025 - Exhibitor Self Records edit RH RK GG settings" at bounding box center [345, 27] width 609 height 54
click at [21, 71] on icon at bounding box center [20, 74] width 11 height 11
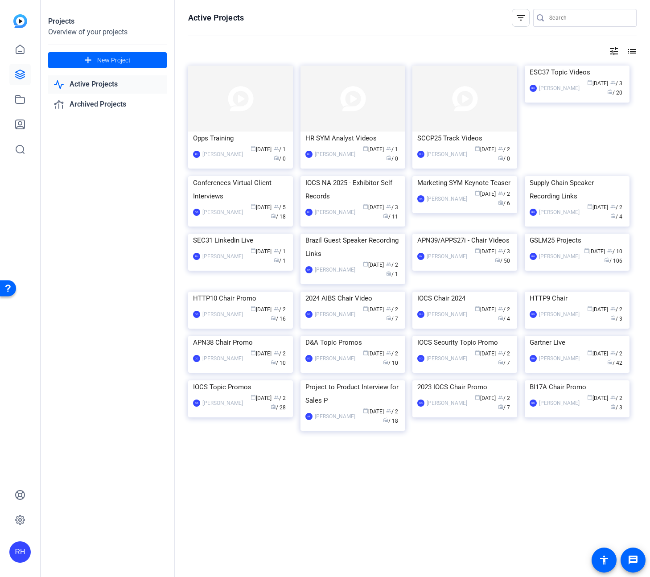
drag, startPoint x: 58, startPoint y: 271, endPoint x: 51, endPoint y: 272, distance: 6.3
click at [45, 271] on div "Projects Overview of your projects add New Project Active Projects Archived Pro…" at bounding box center [108, 288] width 134 height 577
click at [16, 76] on icon at bounding box center [20, 74] width 11 height 11
click at [19, 54] on icon at bounding box center [20, 49] width 8 height 8
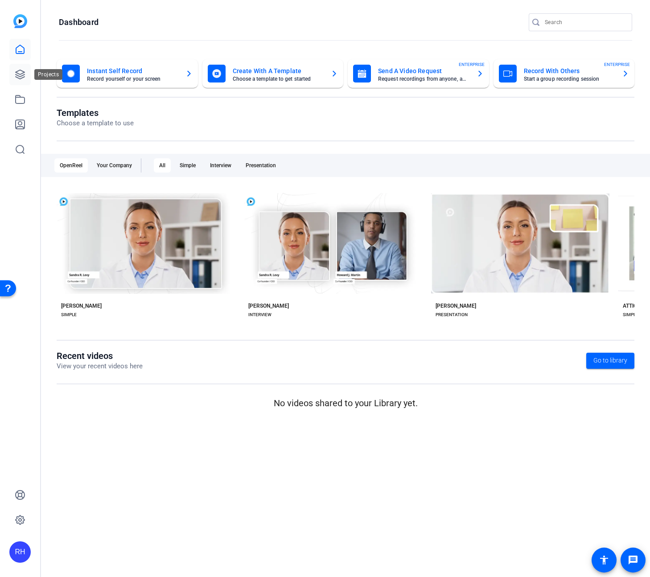
click at [21, 79] on icon at bounding box center [20, 74] width 11 height 11
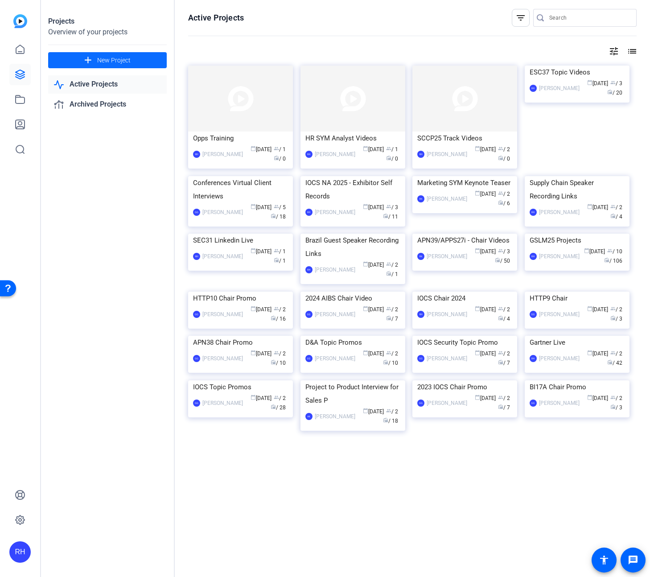
click at [97, 58] on span "New Project" at bounding box center [113, 60] width 33 height 9
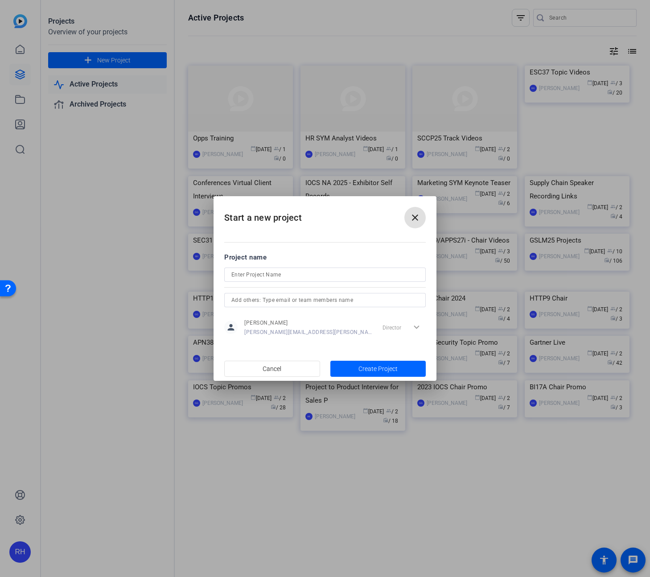
click at [276, 275] on input at bounding box center [324, 274] width 187 height 11
type input "IAM Keynote Preview - TEST"
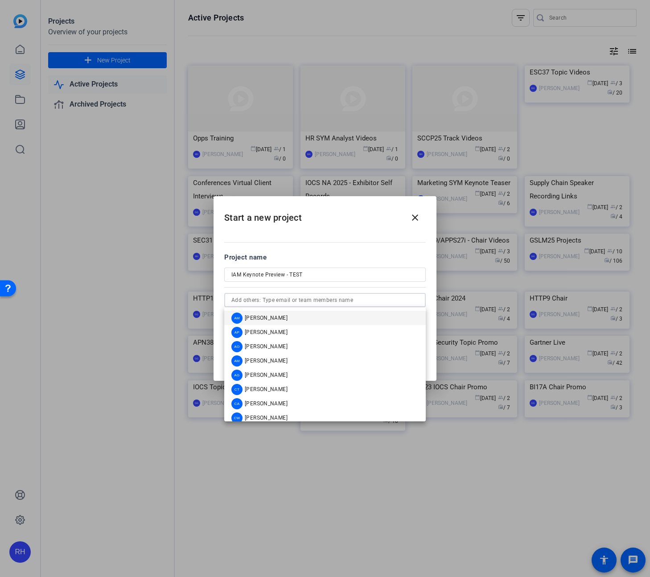
click at [244, 299] on input "text" at bounding box center [324, 300] width 187 height 11
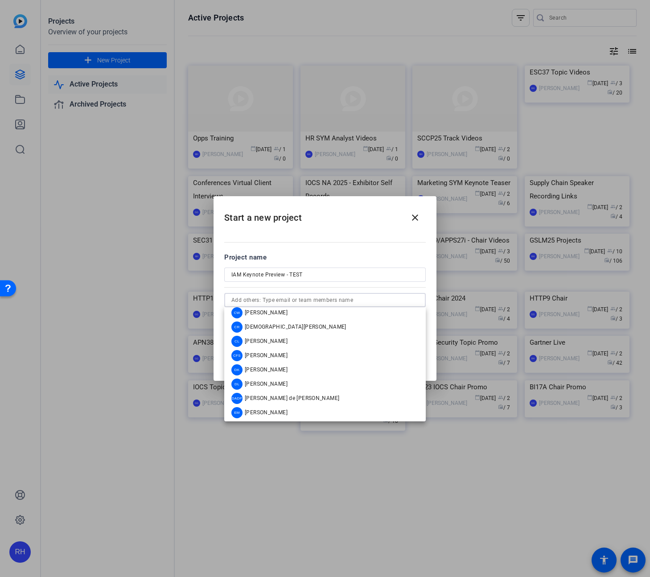
click at [256, 296] on input "text" at bounding box center [324, 300] width 187 height 11
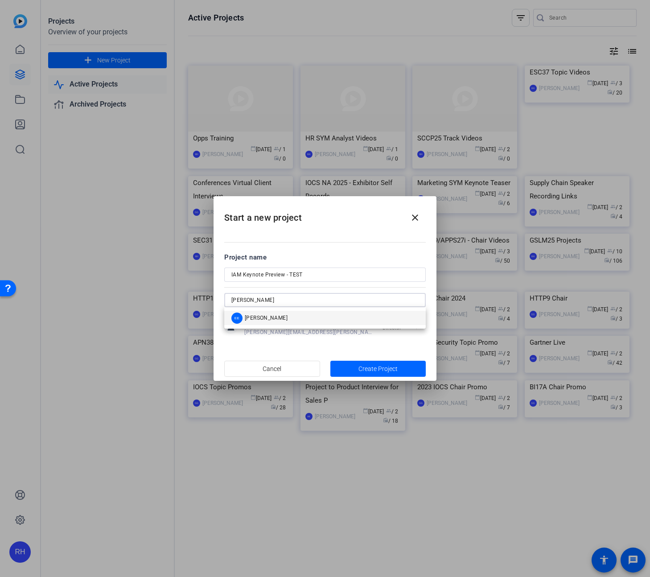
type input "[PERSON_NAME]"
click at [218, 288] on mat-dialog-content "Project name IAM Keynote Preview - TEST [PERSON_NAME] person [PERSON_NAME] [PER…" at bounding box center [325, 294] width 223 height 124
click at [392, 372] on span "Create Project" at bounding box center [377, 368] width 39 height 9
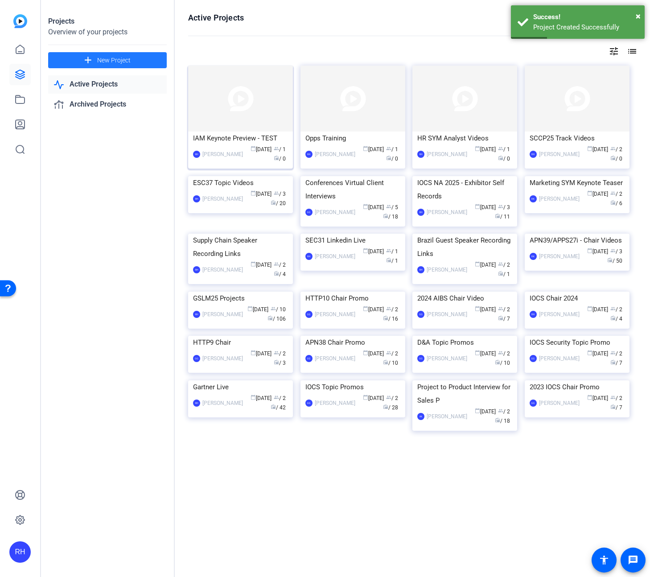
click at [229, 140] on div "IAM Keynote Preview - TEST" at bounding box center [240, 138] width 95 height 13
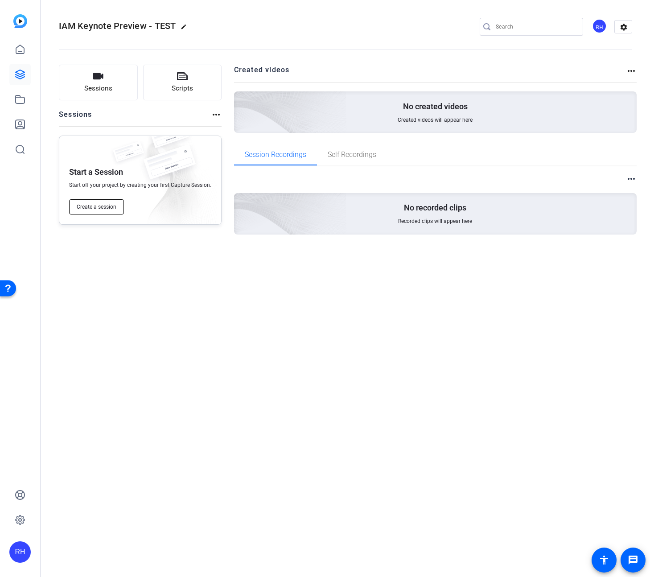
click at [96, 210] on span "Create a session" at bounding box center [97, 206] width 40 height 7
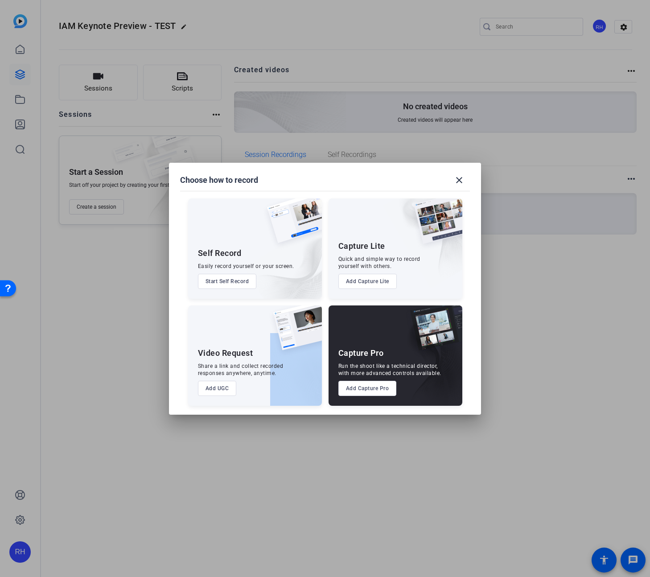
drag, startPoint x: 197, startPoint y: 352, endPoint x: 284, endPoint y: 371, distance: 89.5
click at [284, 371] on div "Video Request Share a link and collect recorded responses anywhere, anytime. Ad…" at bounding box center [255, 355] width 134 height 100
click at [239, 374] on div "Share a link and collect recorded responses anywhere, anytime." at bounding box center [241, 370] width 86 height 14
drag, startPoint x: 202, startPoint y: 364, endPoint x: 267, endPoint y: 371, distance: 65.5
click at [267, 371] on div "Share a link and collect recorded responses anywhere, anytime." at bounding box center [241, 370] width 86 height 14
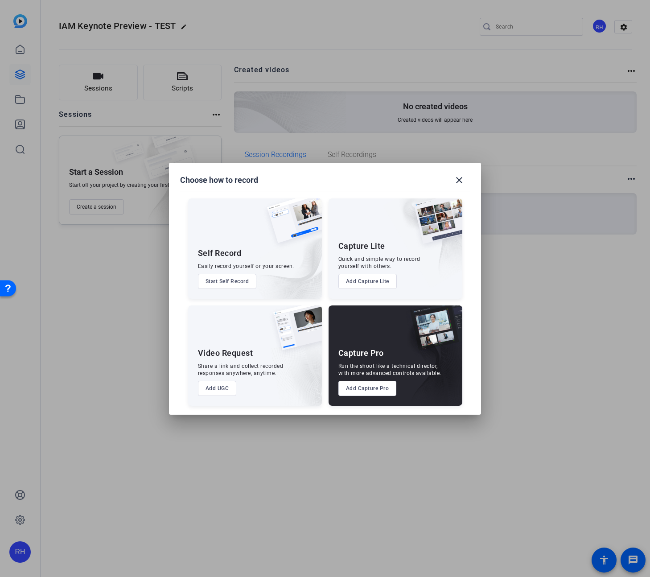
click at [239, 406] on mat-dialog-content "Self Record Easily record yourself or your screen. Start Self Record Capture Li…" at bounding box center [325, 298] width 312 height 234
click at [218, 391] on button "Add UGC" at bounding box center [217, 388] width 39 height 15
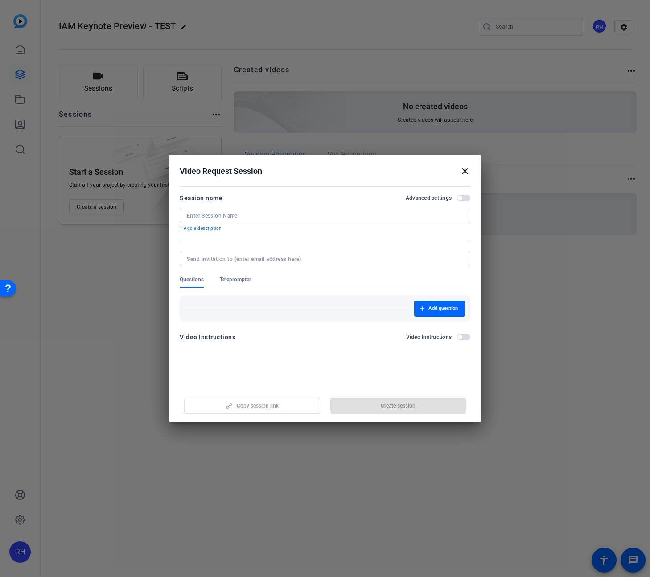
click at [231, 214] on input at bounding box center [325, 215] width 276 height 7
type input "[PERSON_NAME] - IAM Keynote"
click at [379, 409] on span "button" at bounding box center [398, 405] width 136 height 21
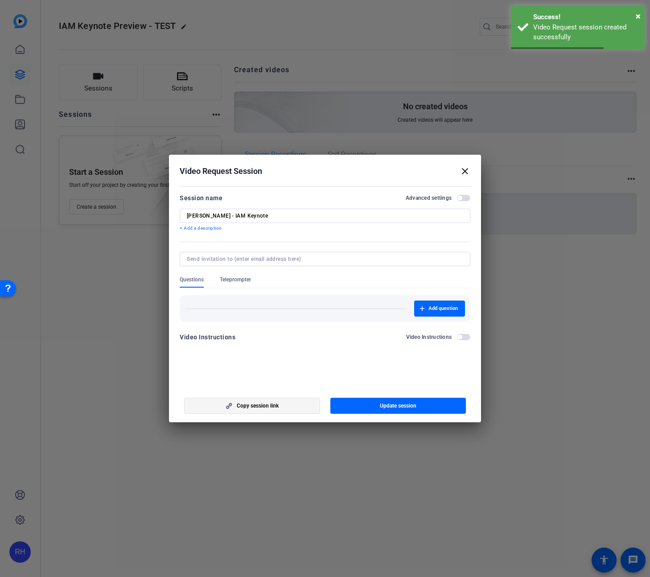
click at [251, 411] on span "button" at bounding box center [252, 405] width 135 height 21
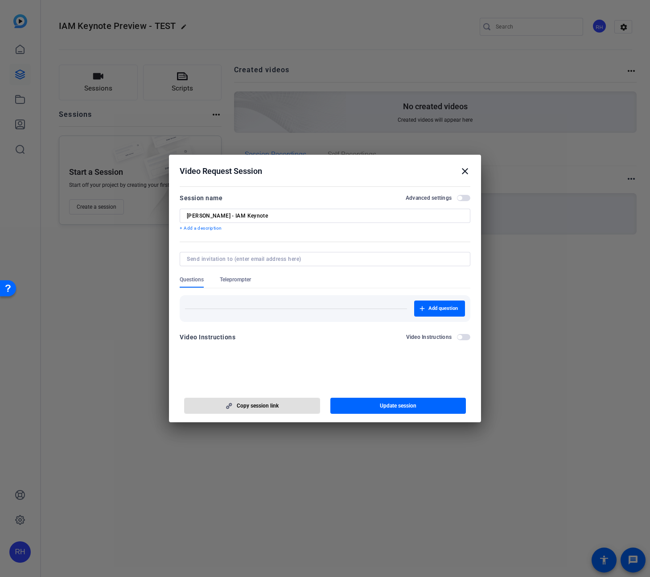
click at [466, 171] on mat-icon "close" at bounding box center [465, 171] width 11 height 11
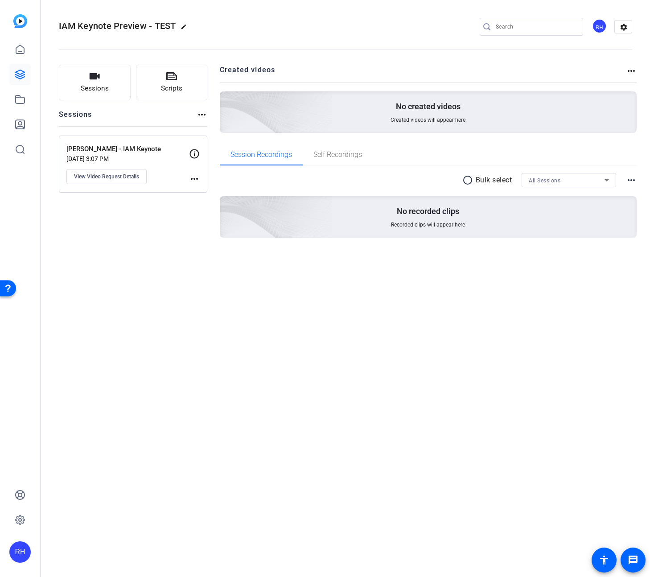
click at [633, 178] on mat-icon "more_horiz" at bounding box center [631, 180] width 11 height 11
click at [609, 252] on div at bounding box center [325, 288] width 650 height 577
click at [118, 87] on button "Sessions" at bounding box center [95, 83] width 72 height 36
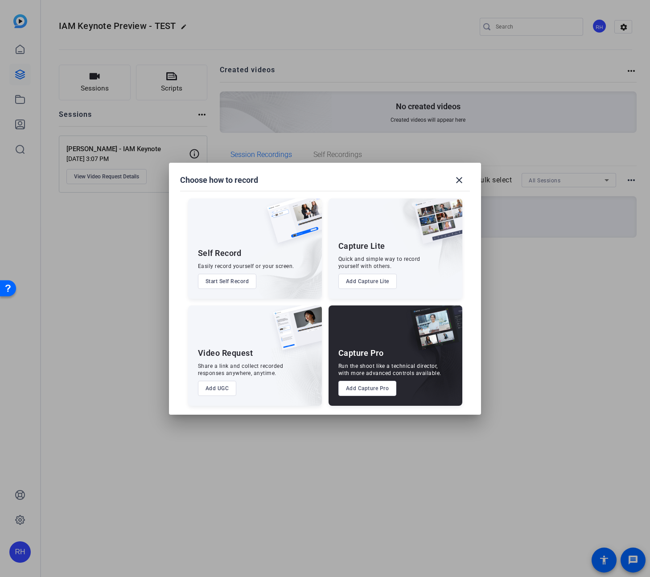
click at [215, 387] on button "Add UGC" at bounding box center [217, 388] width 39 height 15
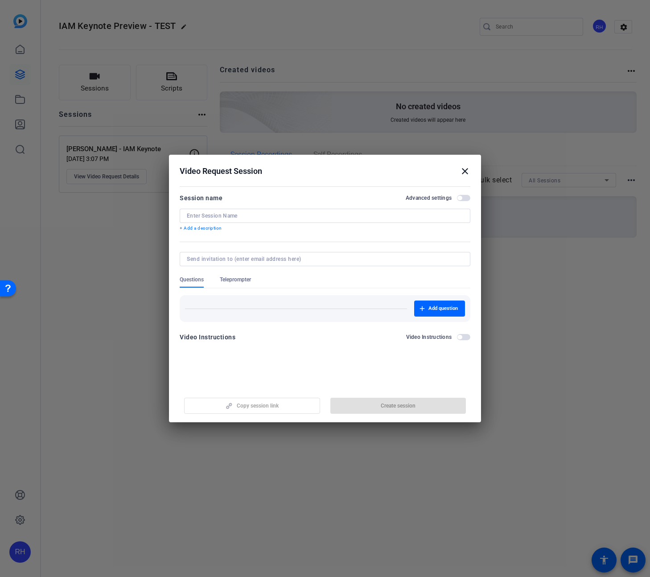
click at [463, 170] on mat-icon "close" at bounding box center [465, 171] width 11 height 11
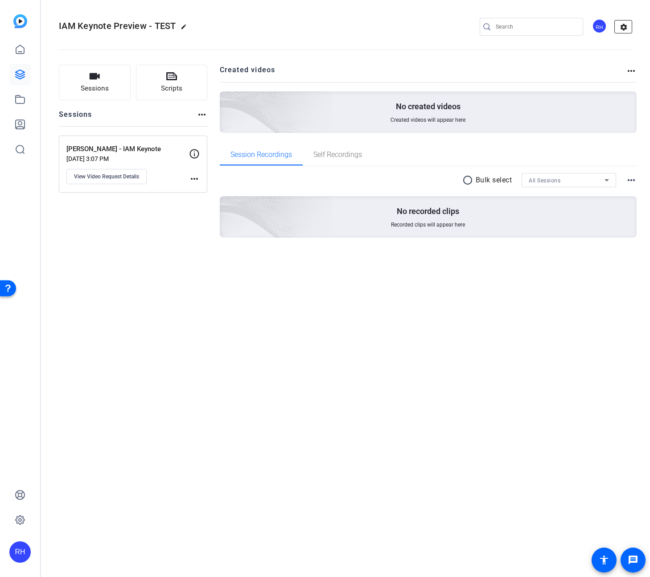
click at [627, 26] on mat-icon "settings" at bounding box center [624, 27] width 18 height 13
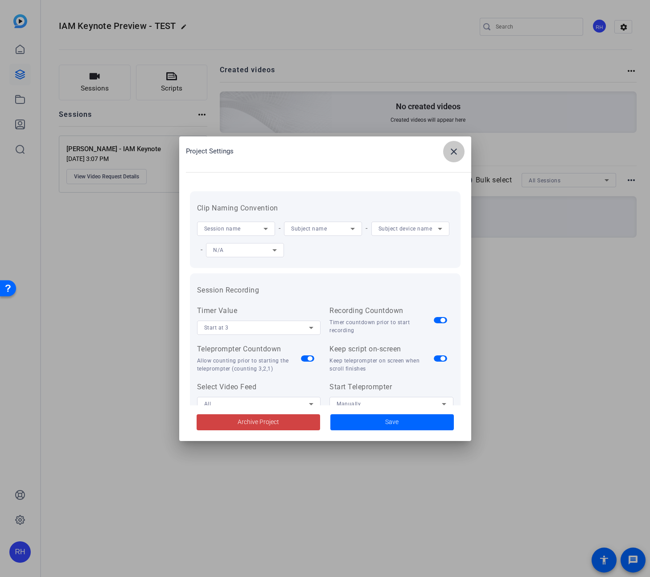
click at [450, 158] on span at bounding box center [453, 151] width 21 height 21
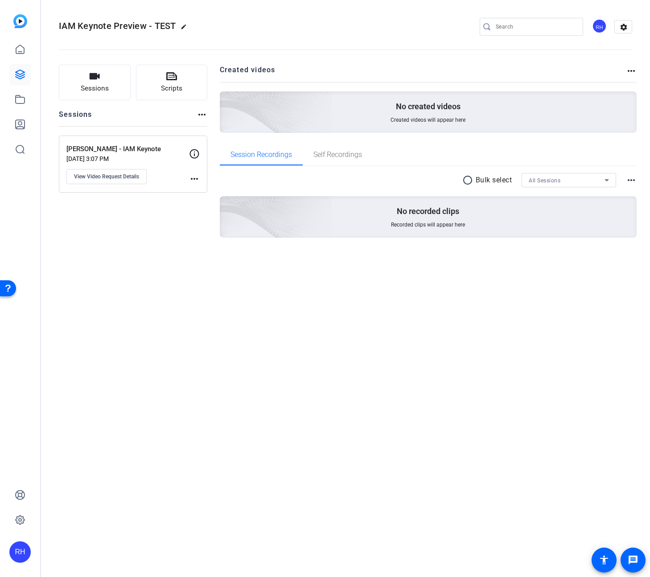
click at [626, 70] on mat-icon "more_horiz" at bounding box center [631, 71] width 11 height 11
click at [629, 71] on div at bounding box center [325, 288] width 650 height 577
click at [201, 116] on mat-icon "more_horiz" at bounding box center [202, 114] width 11 height 11
click at [199, 116] on div at bounding box center [325, 288] width 650 height 577
click at [191, 178] on mat-icon "more_horiz" at bounding box center [194, 178] width 11 height 11
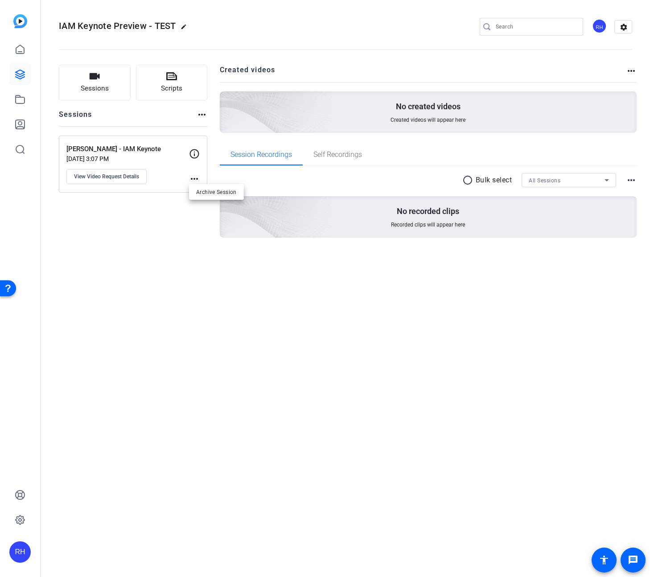
click at [164, 232] on div at bounding box center [325, 288] width 650 height 577
click at [99, 180] on button "View Video Request Details" at bounding box center [106, 176] width 80 height 15
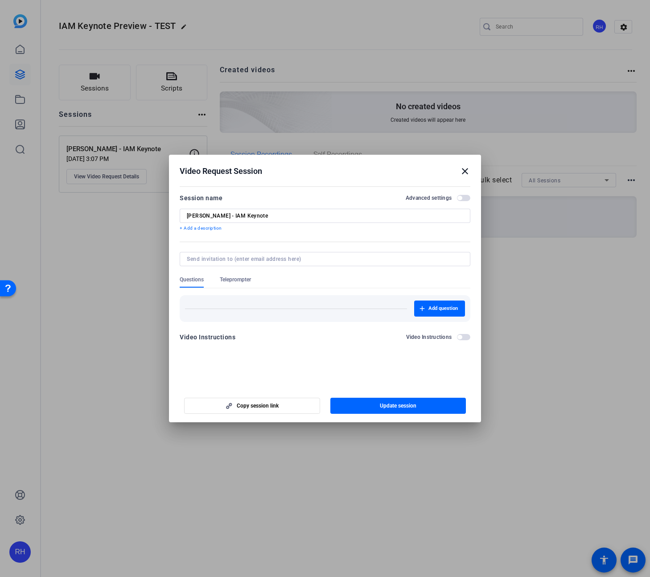
click at [244, 258] on input at bounding box center [323, 258] width 273 height 7
click at [188, 244] on form "Session name Advanced settings [PERSON_NAME] - IAM Keynote + Add a description …" at bounding box center [325, 270] width 291 height 155
click at [466, 169] on mat-icon "close" at bounding box center [465, 171] width 11 height 11
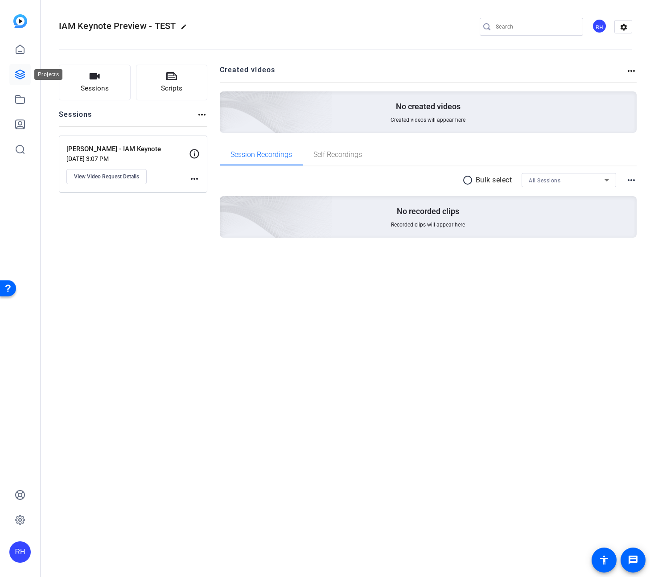
click at [20, 73] on icon at bounding box center [20, 74] width 11 height 11
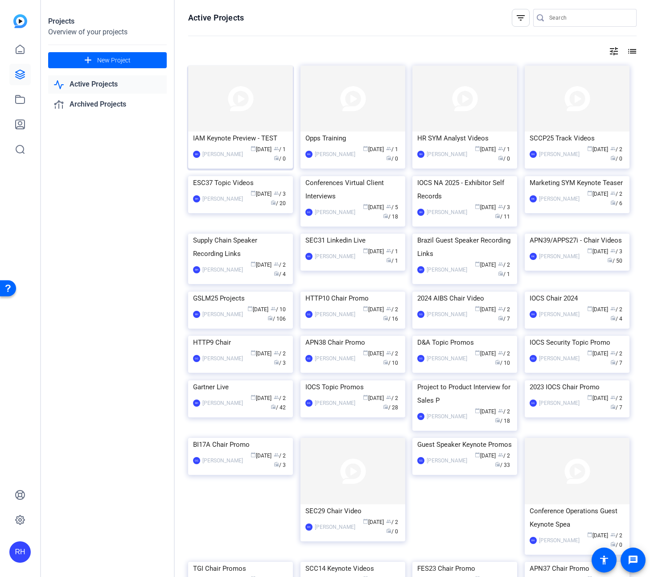
click at [290, 138] on mat-card-content "IAM Keynote Preview - TEST RH [PERSON_NAME] calendar_today [DATE] group / 1 rad…" at bounding box center [240, 151] width 109 height 39
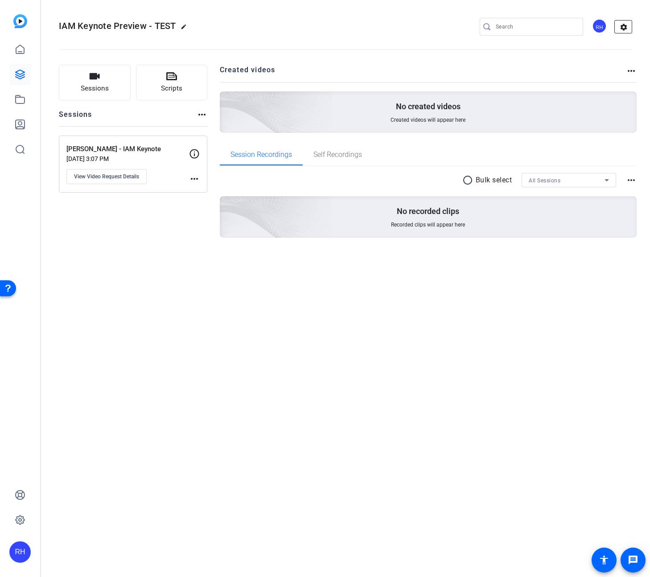
click at [626, 29] on mat-icon "settings" at bounding box center [624, 27] width 18 height 13
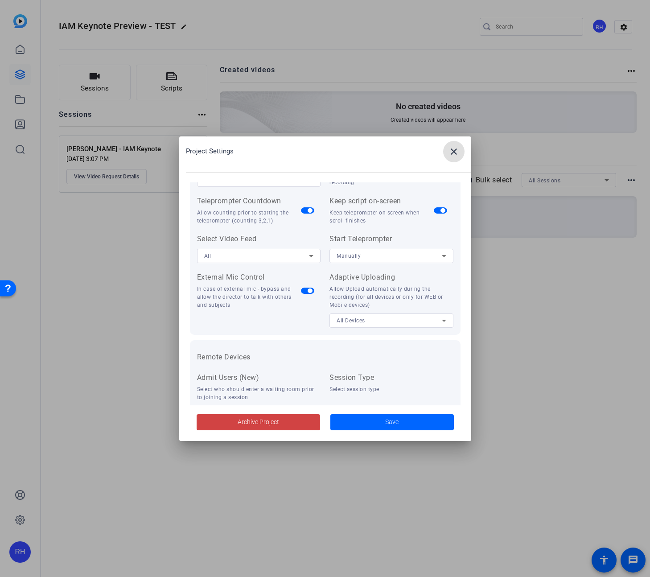
scroll to position [184, 0]
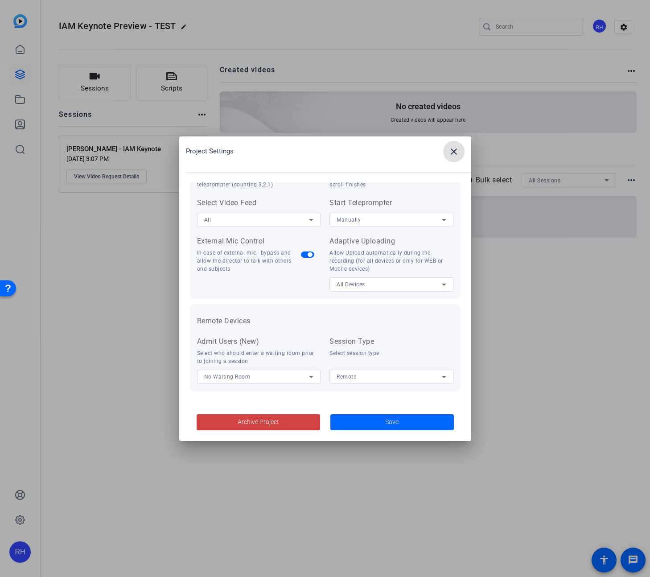
click at [456, 146] on mat-icon "close" at bounding box center [454, 151] width 11 height 11
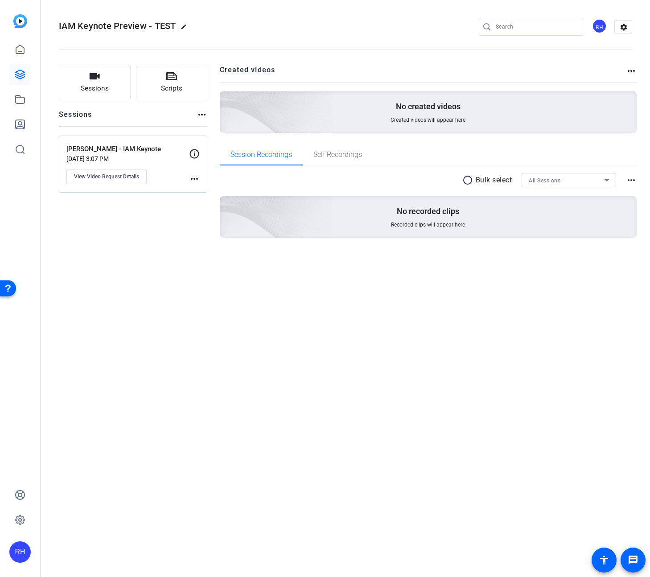
click at [181, 27] on mat-icon "edit" at bounding box center [186, 29] width 11 height 11
click at [152, 25] on span "clear" at bounding box center [152, 26] width 11 height 11
click at [598, 25] on div "RH" at bounding box center [599, 26] width 15 height 15
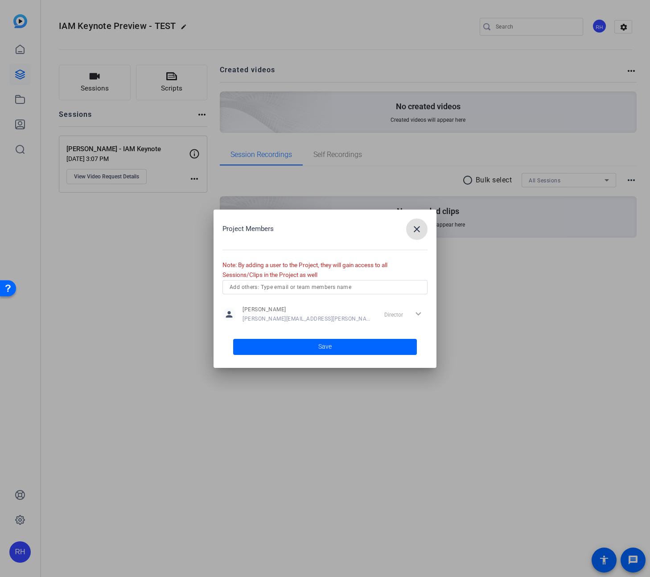
click at [412, 231] on mat-icon "close" at bounding box center [417, 229] width 11 height 11
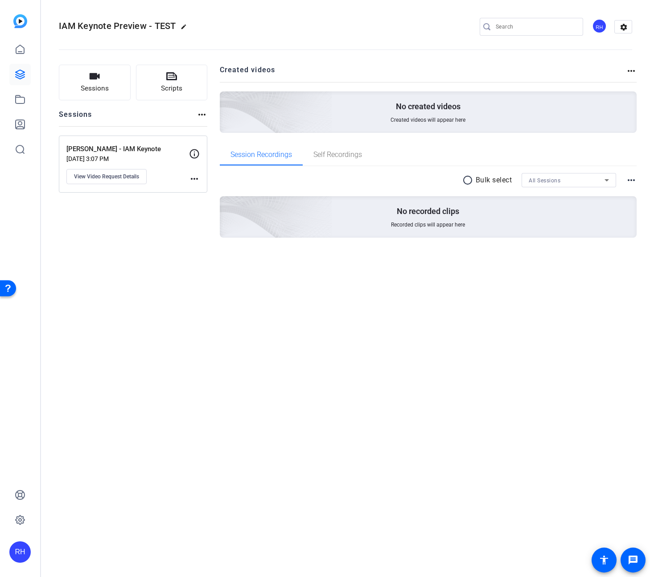
click at [599, 30] on div "RH" at bounding box center [599, 26] width 15 height 15
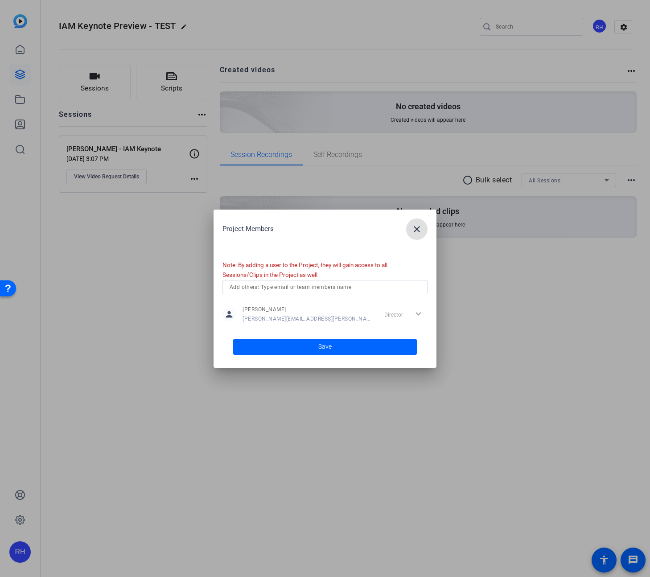
click at [325, 287] on input "text" at bounding box center [325, 287] width 191 height 11
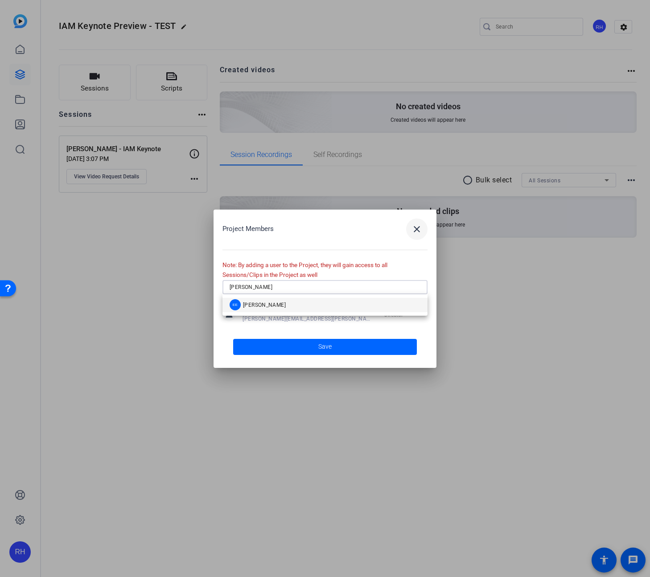
type input "[PERSON_NAME]"
click at [418, 232] on mat-icon "close" at bounding box center [417, 229] width 11 height 11
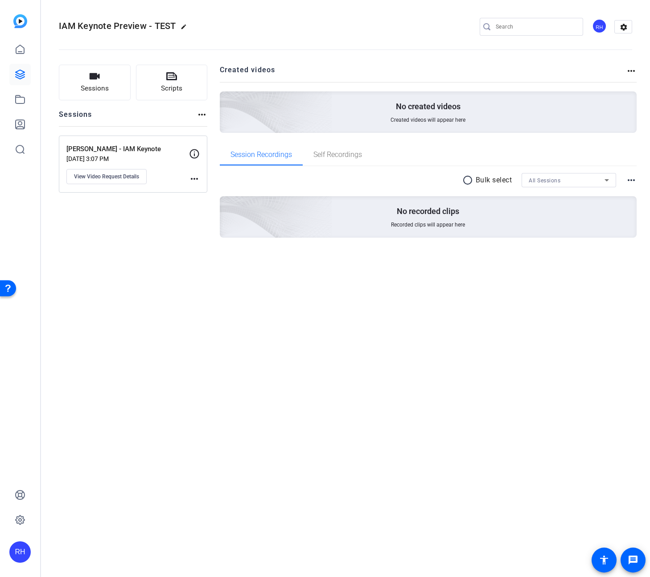
click at [193, 178] on mat-icon "more_horiz" at bounding box center [194, 178] width 11 height 11
click at [151, 164] on div at bounding box center [325, 288] width 650 height 577
click at [122, 176] on span "View Video Request Details" at bounding box center [106, 176] width 65 height 7
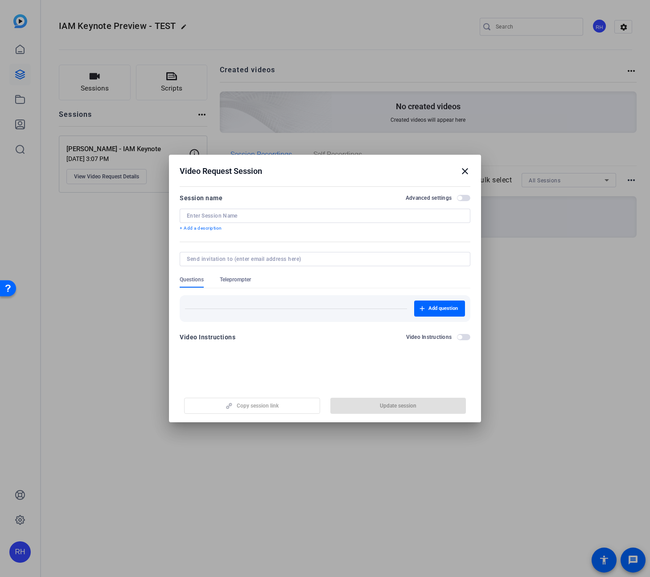
type input "[PERSON_NAME] - IAM Keynote"
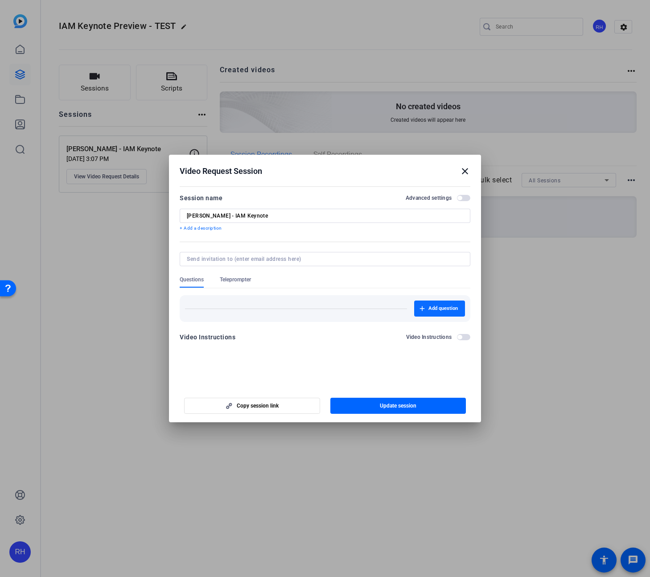
click at [436, 307] on span "Add question" at bounding box center [442, 308] width 29 height 7
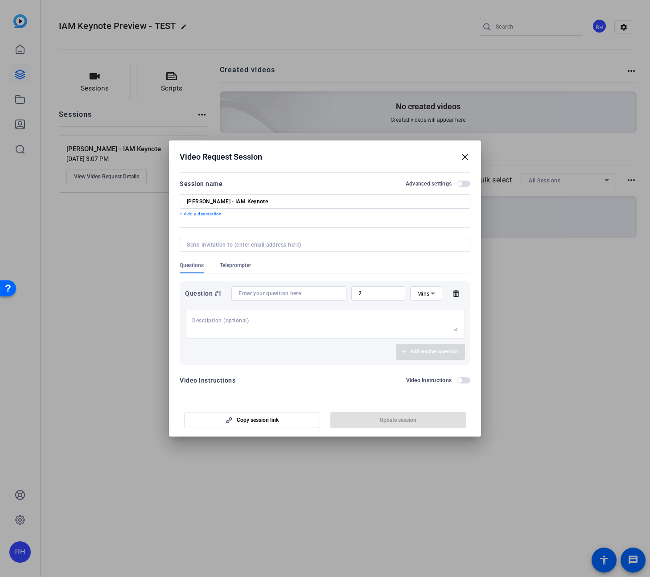
click at [465, 382] on span "button" at bounding box center [463, 380] width 13 height 6
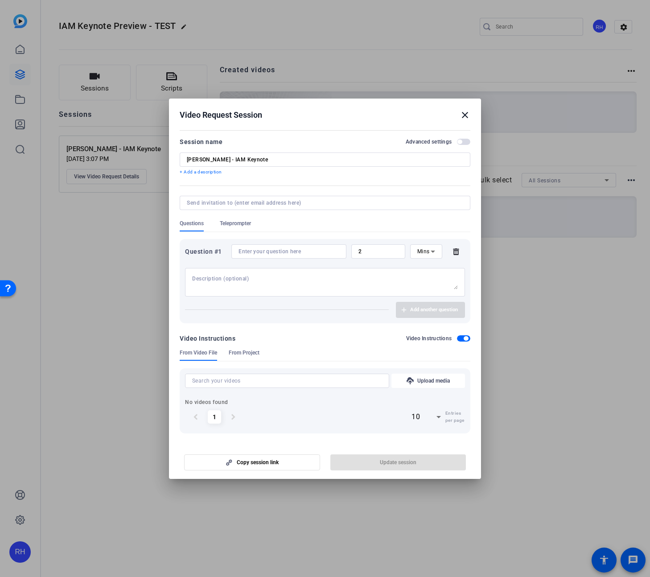
click at [464, 339] on span "button" at bounding box center [466, 338] width 4 height 4
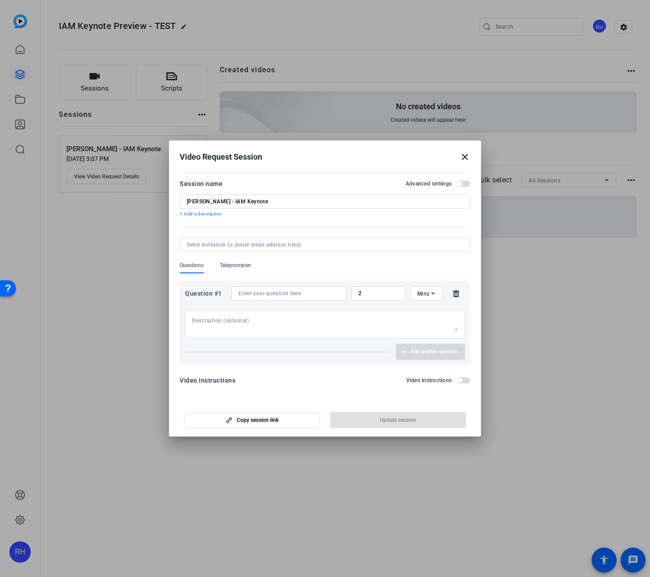
click at [465, 154] on mat-icon "close" at bounding box center [465, 157] width 11 height 11
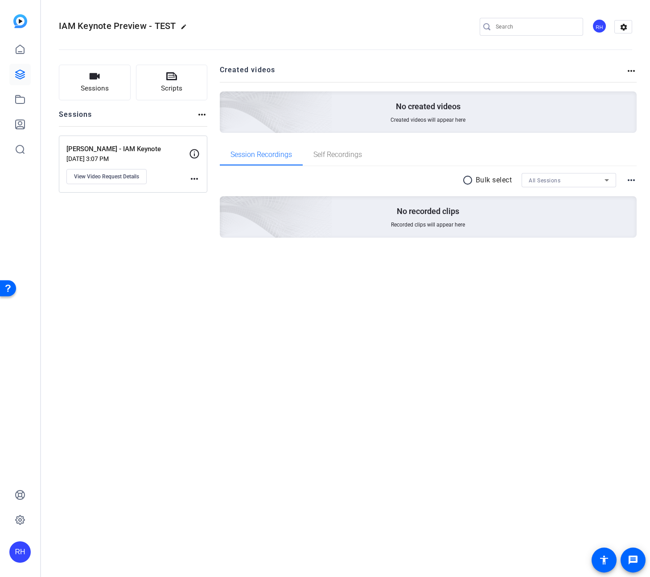
click at [199, 178] on mat-icon "more_horiz" at bounding box center [194, 178] width 11 height 11
click at [208, 164] on div at bounding box center [325, 288] width 650 height 577
click at [196, 152] on icon at bounding box center [194, 153] width 11 height 11
click at [620, 30] on mat-icon "settings" at bounding box center [624, 27] width 18 height 13
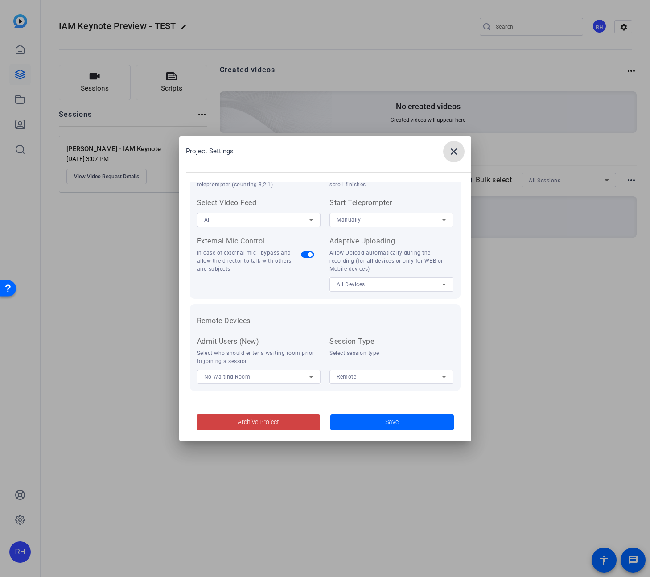
click at [454, 152] on mat-icon "close" at bounding box center [454, 151] width 11 height 11
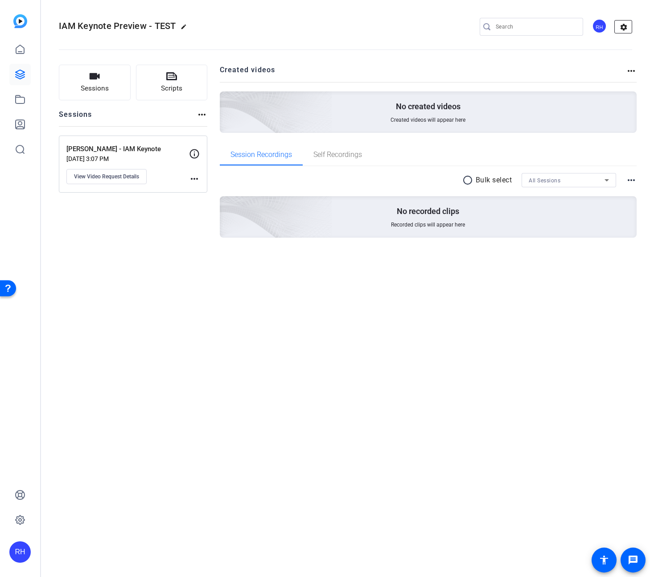
click at [630, 27] on mat-icon "settings" at bounding box center [624, 27] width 18 height 13
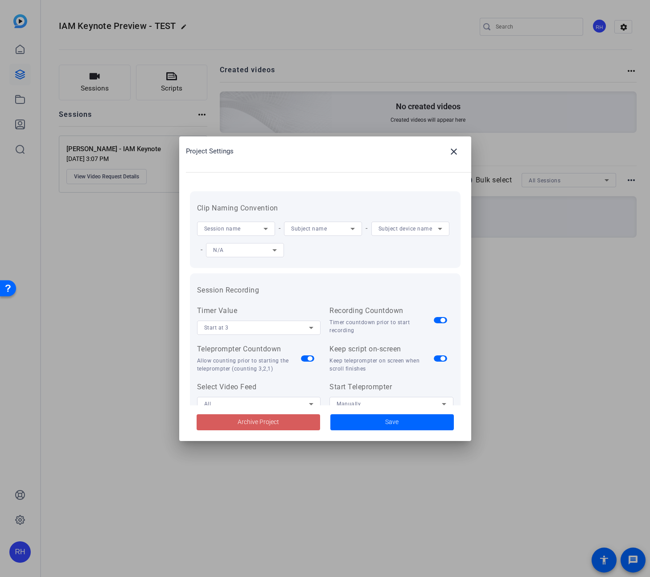
click at [273, 419] on span "Archive Project" at bounding box center [258, 421] width 41 height 9
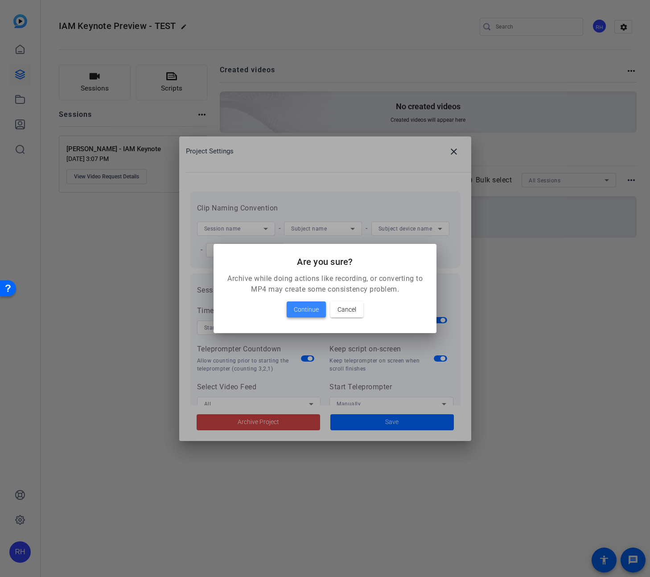
click at [309, 316] on span at bounding box center [306, 309] width 39 height 21
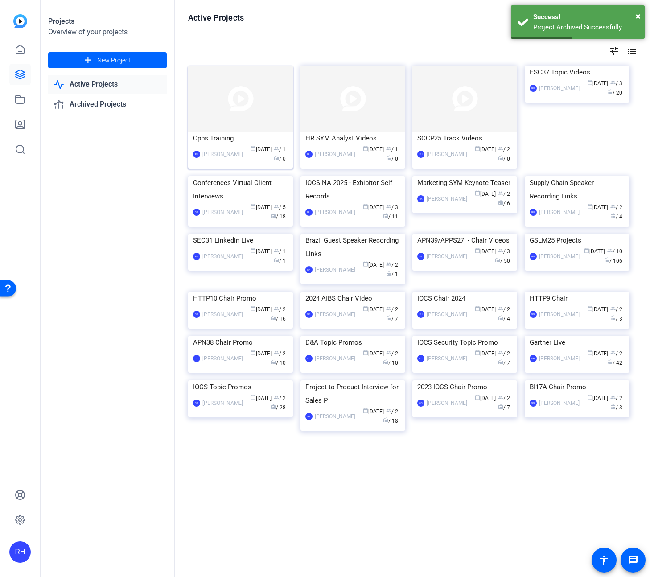
click at [285, 140] on div "Opps Training" at bounding box center [240, 138] width 95 height 13
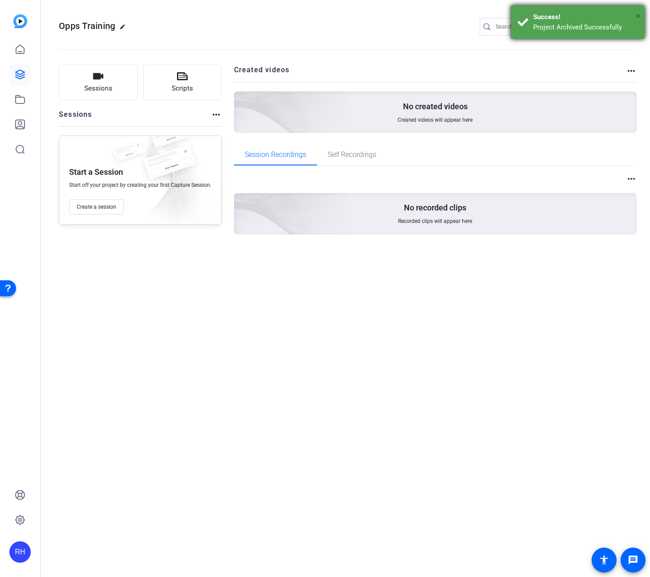
click at [636, 13] on span "×" at bounding box center [638, 16] width 5 height 11
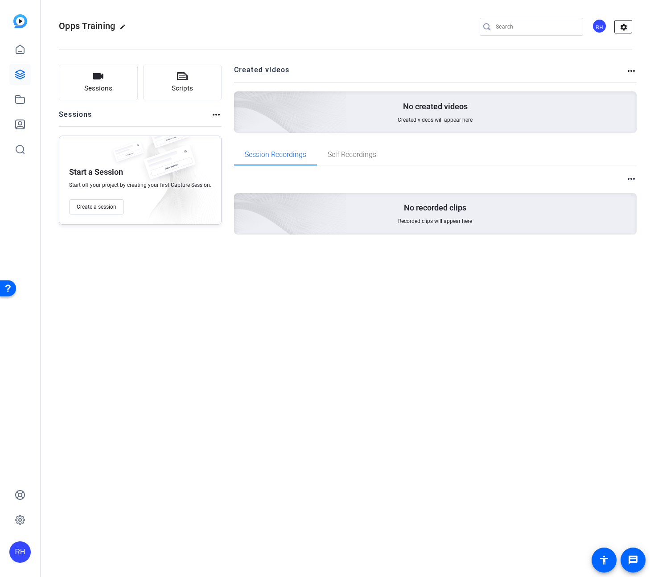
click at [619, 27] on mat-icon "settings" at bounding box center [624, 27] width 18 height 13
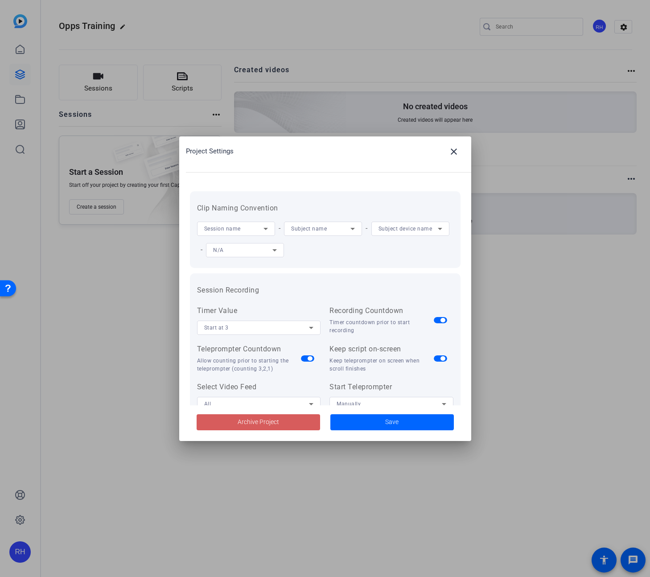
click at [289, 420] on span at bounding box center [259, 422] width 124 height 21
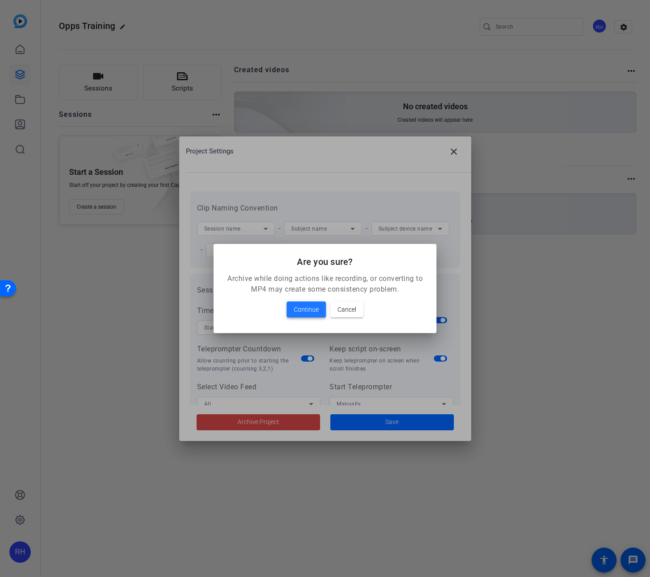
click at [305, 309] on span "Continue" at bounding box center [306, 309] width 25 height 11
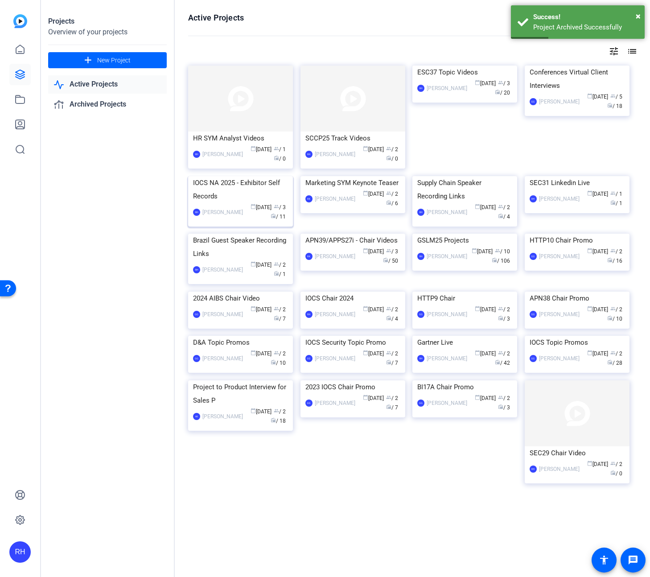
click at [254, 203] on div "IOCS NA 2025 - Exhibitor Self Records" at bounding box center [240, 189] width 95 height 27
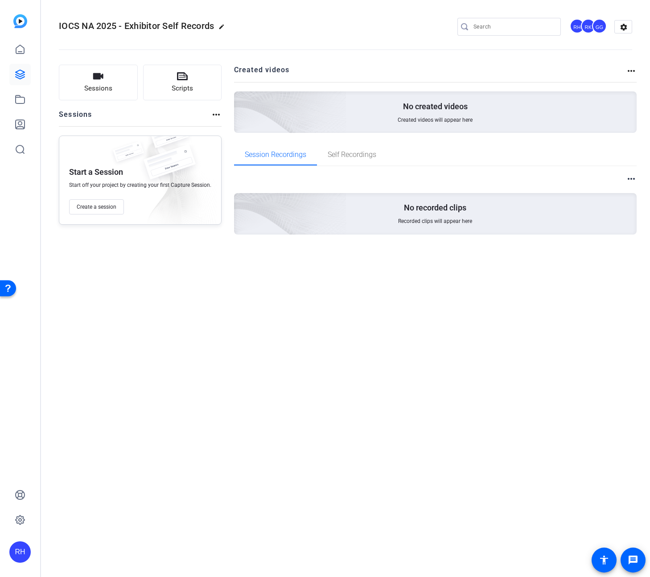
click at [20, 555] on div "RH" at bounding box center [19, 551] width 21 height 21
click at [102, 543] on mat-icon "logout" at bounding box center [107, 544] width 11 height 11
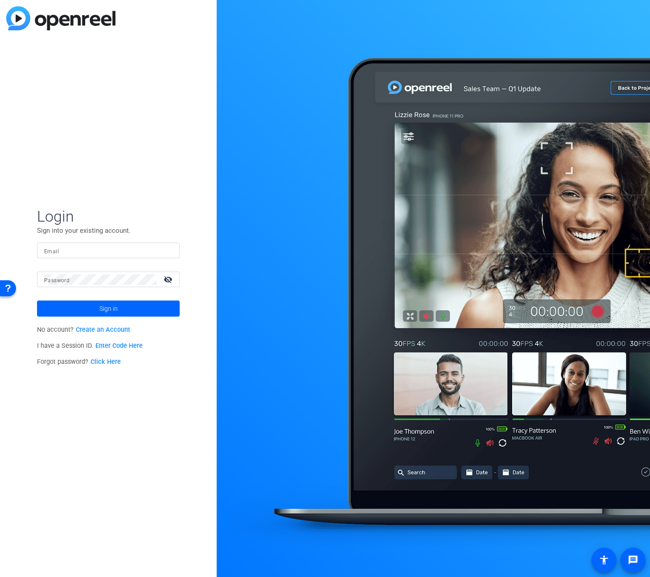
type input "[EMAIL_ADDRESS][PERSON_NAME][PERSON_NAME][DOMAIN_NAME]"
click at [83, 309] on span at bounding box center [108, 308] width 143 height 21
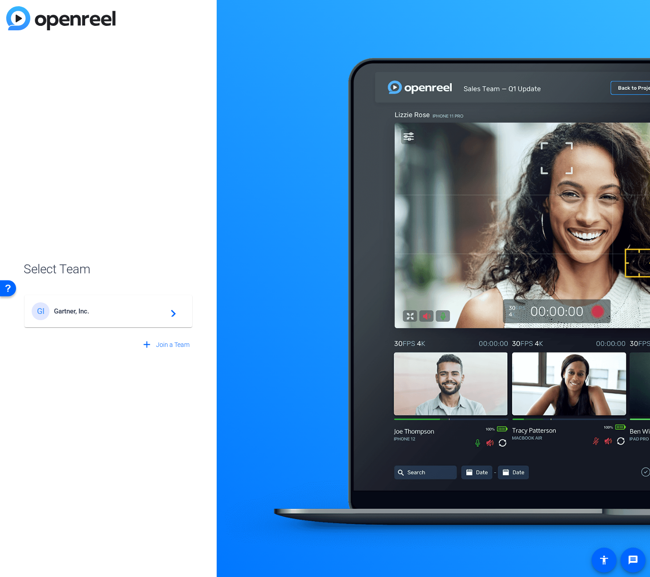
click at [119, 310] on span "Gartner, Inc." at bounding box center [109, 311] width 111 height 8
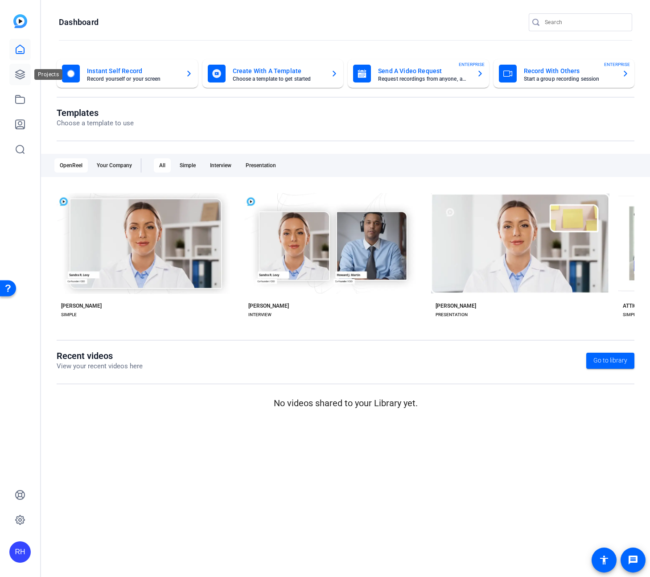
drag, startPoint x: 23, startPoint y: 76, endPoint x: 28, endPoint y: 76, distance: 4.9
click at [23, 76] on icon at bounding box center [20, 74] width 11 height 11
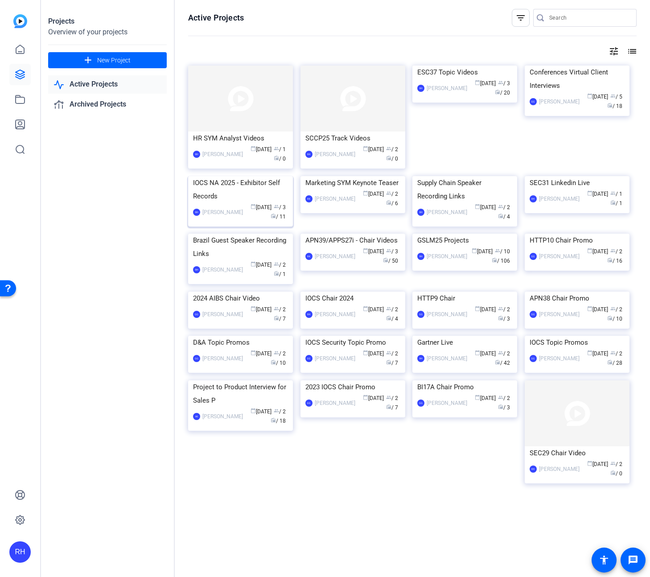
click at [241, 176] on img at bounding box center [240, 176] width 105 height 0
